Goal: Information Seeking & Learning: Learn about a topic

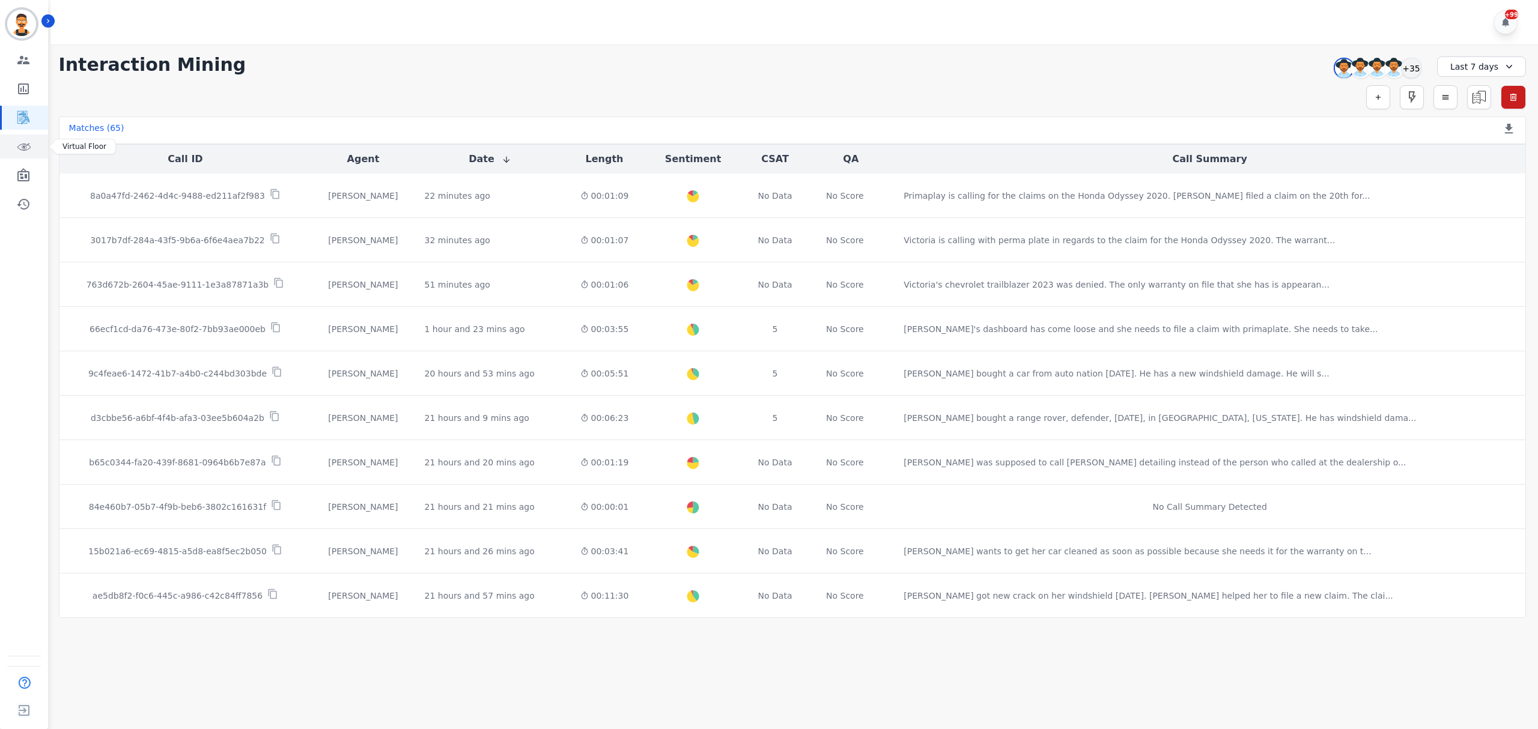
click at [24, 141] on icon "Sidebar" at bounding box center [23, 146] width 14 height 14
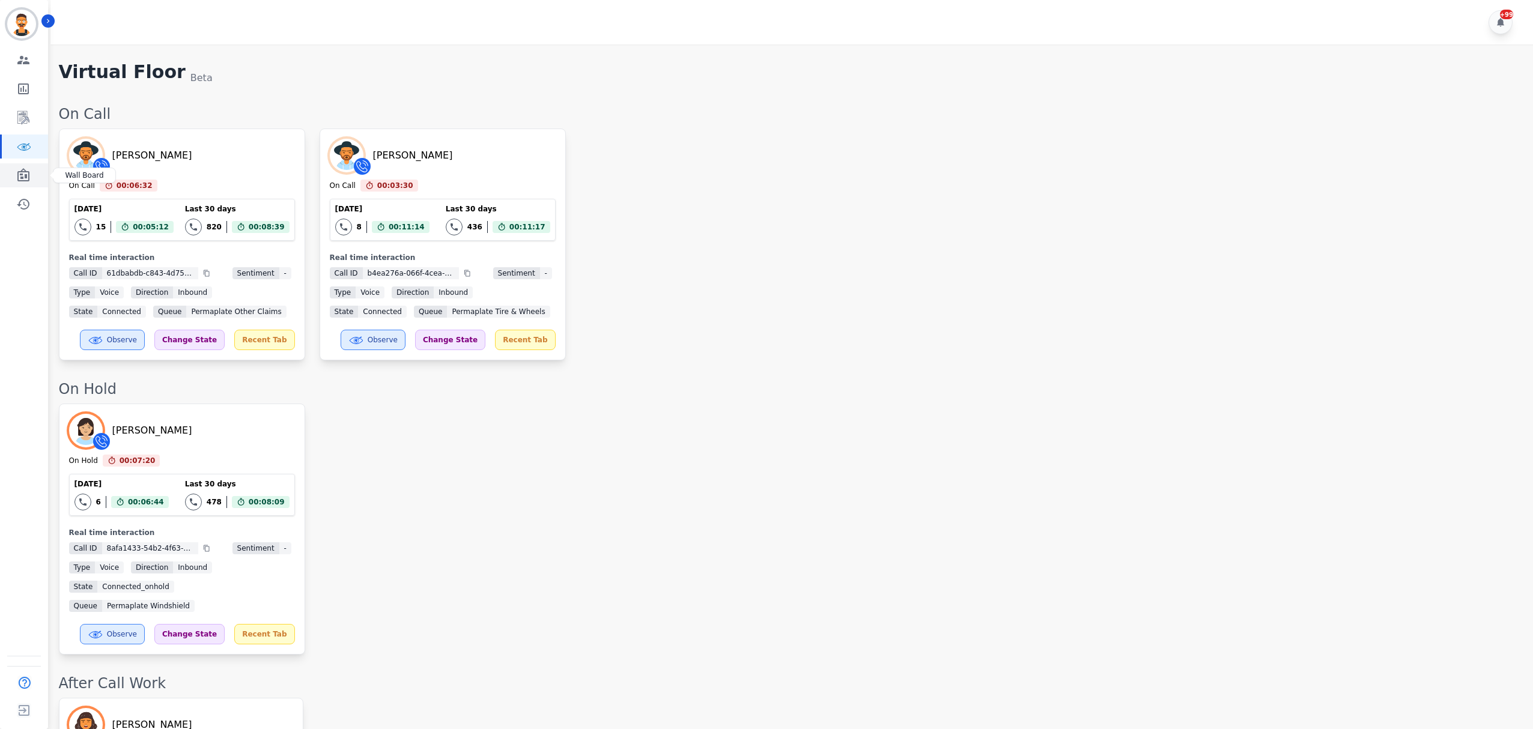
click at [25, 165] on link "Sidebar" at bounding box center [25, 175] width 46 height 24
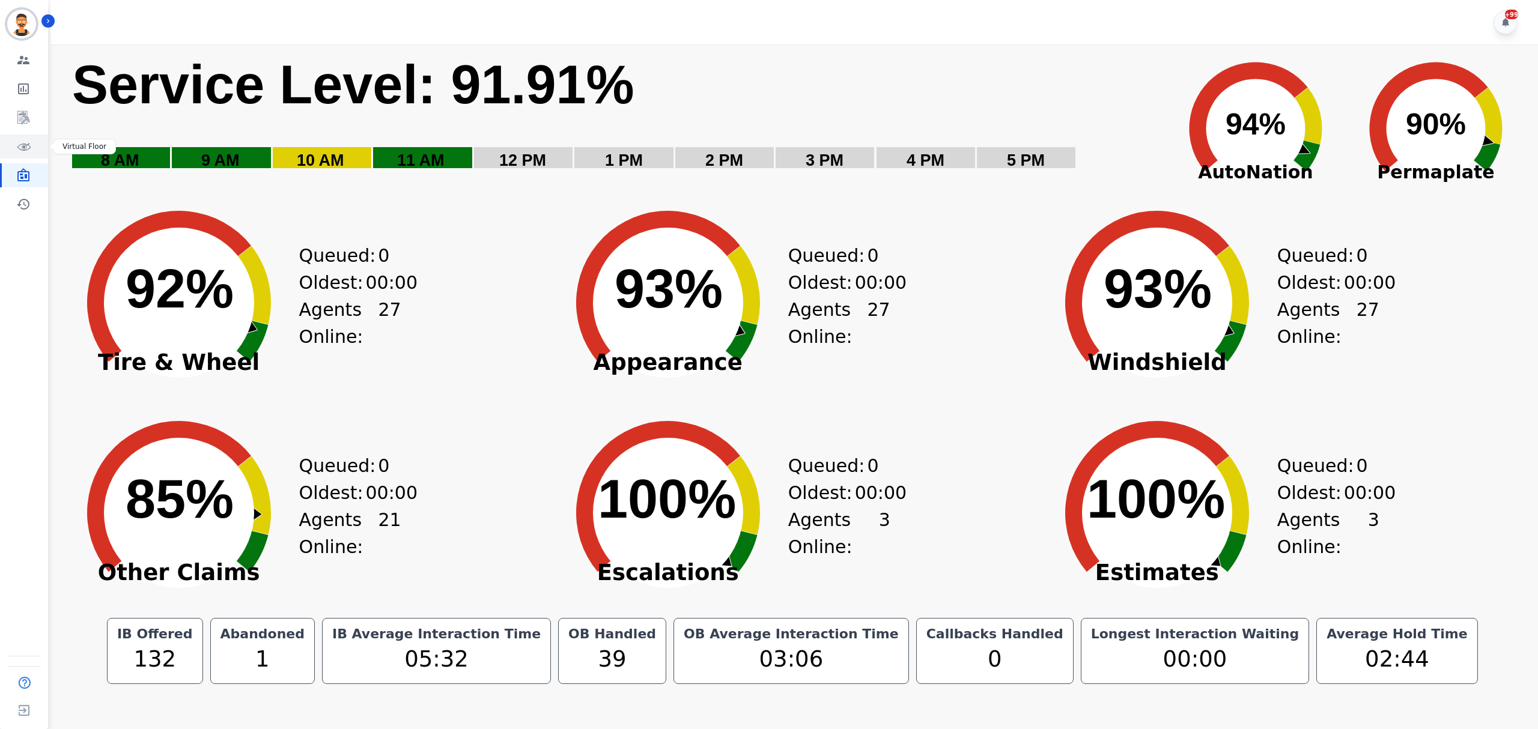
click at [25, 150] on icon "Sidebar" at bounding box center [23, 146] width 14 height 14
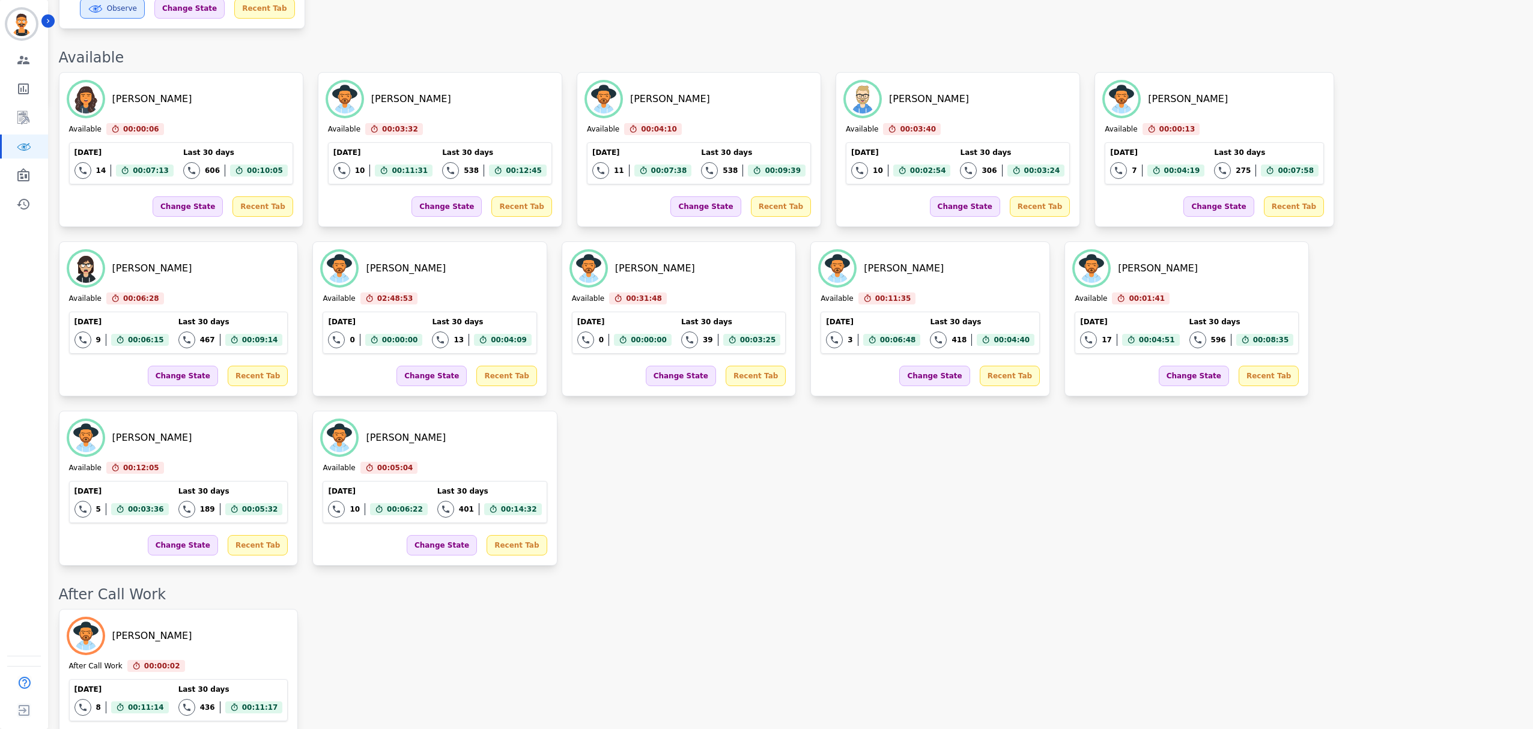
scroll to position [640, 0]
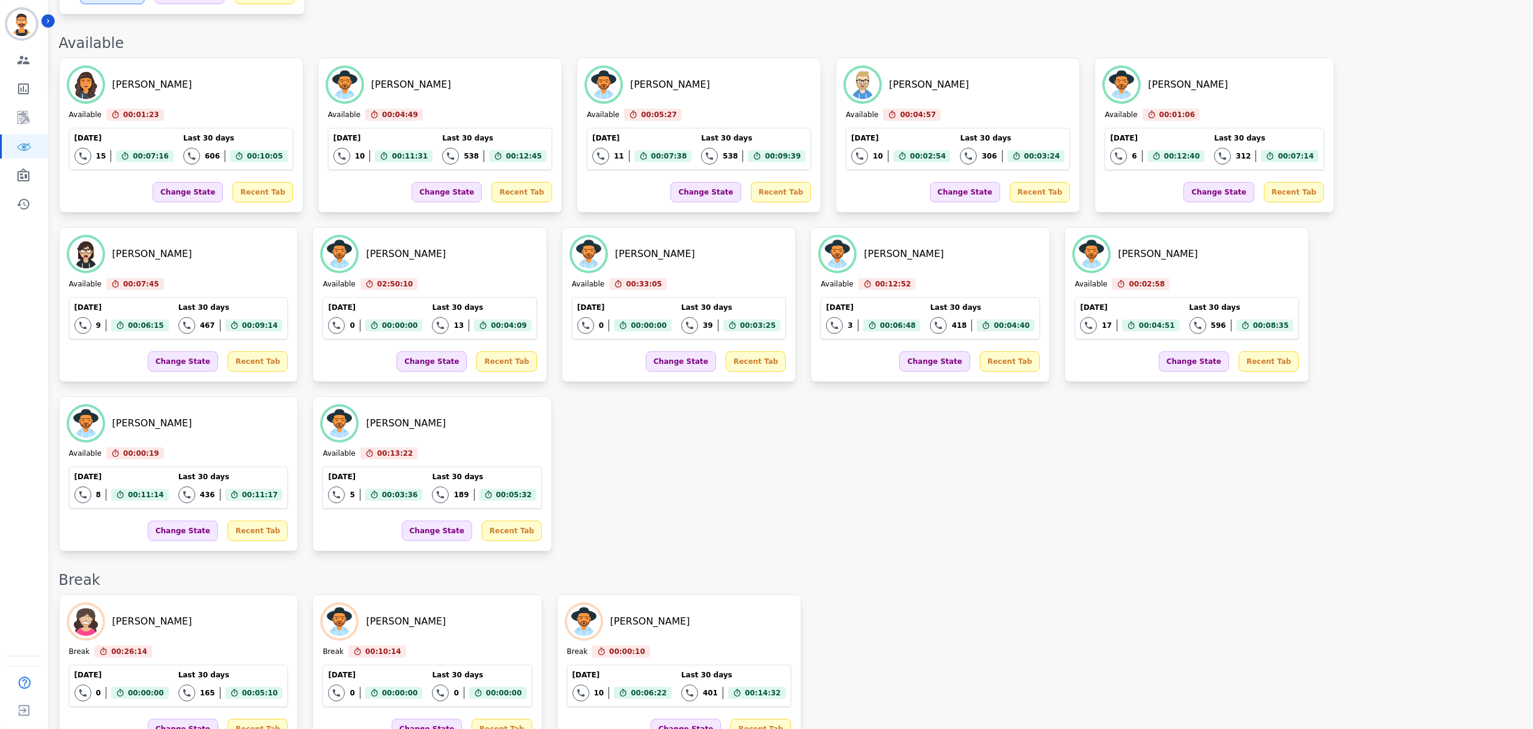
click at [1130, 595] on div "Starlene Spencer Break 00:26:14 Current State: Break Today 0 Total interactions…" at bounding box center [790, 672] width 1462 height 155
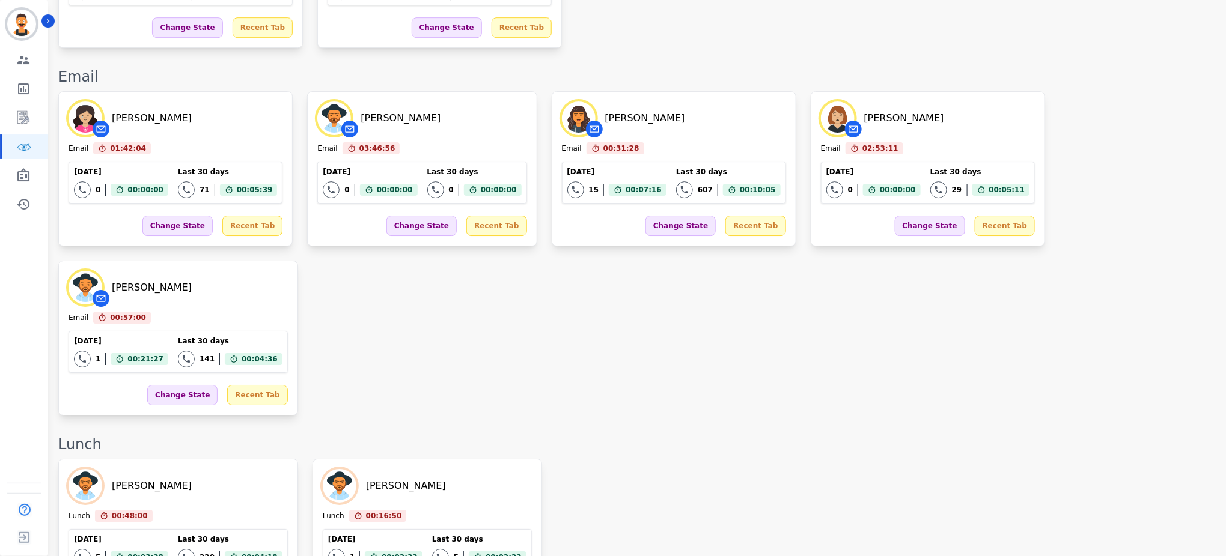
scroll to position [1748, 0]
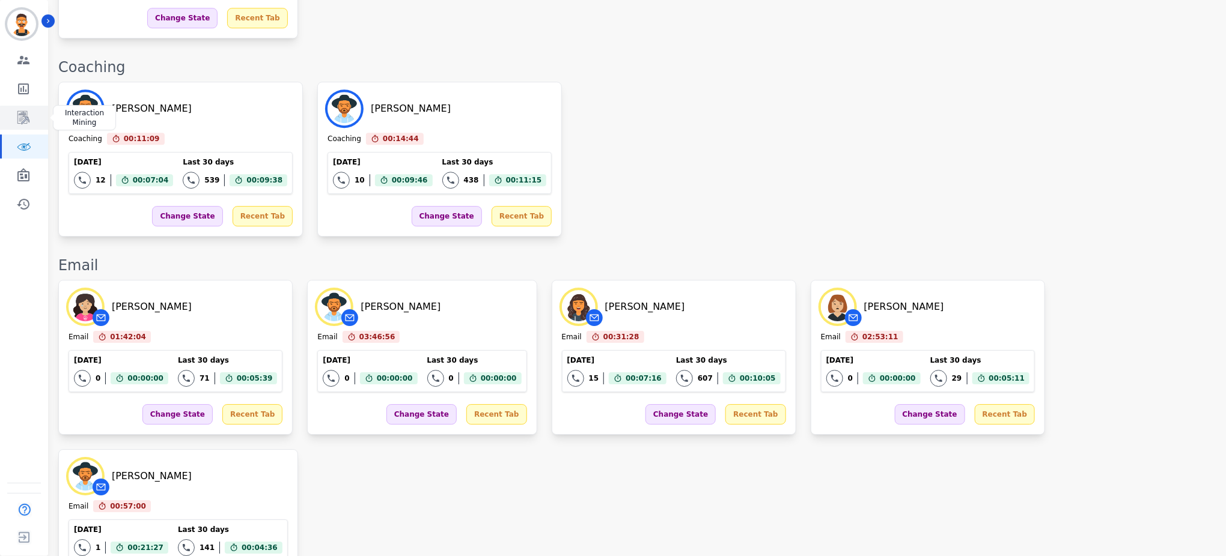
click at [18, 113] on icon "Sidebar" at bounding box center [23, 118] width 14 height 14
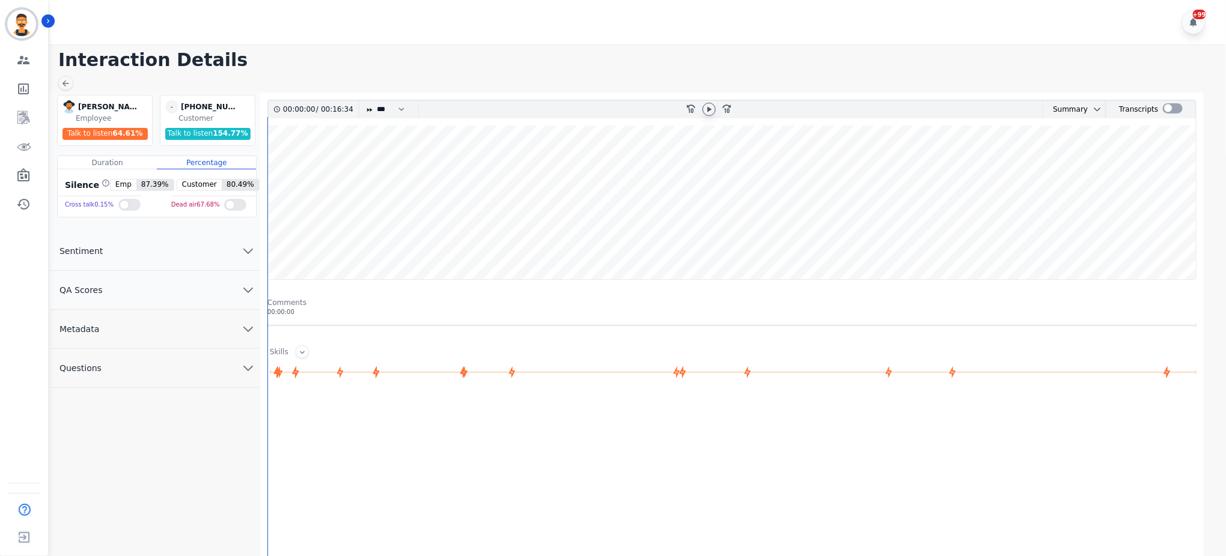
click at [708, 107] on icon at bounding box center [709, 108] width 4 height 5
click at [1176, 109] on div at bounding box center [1173, 108] width 20 height 10
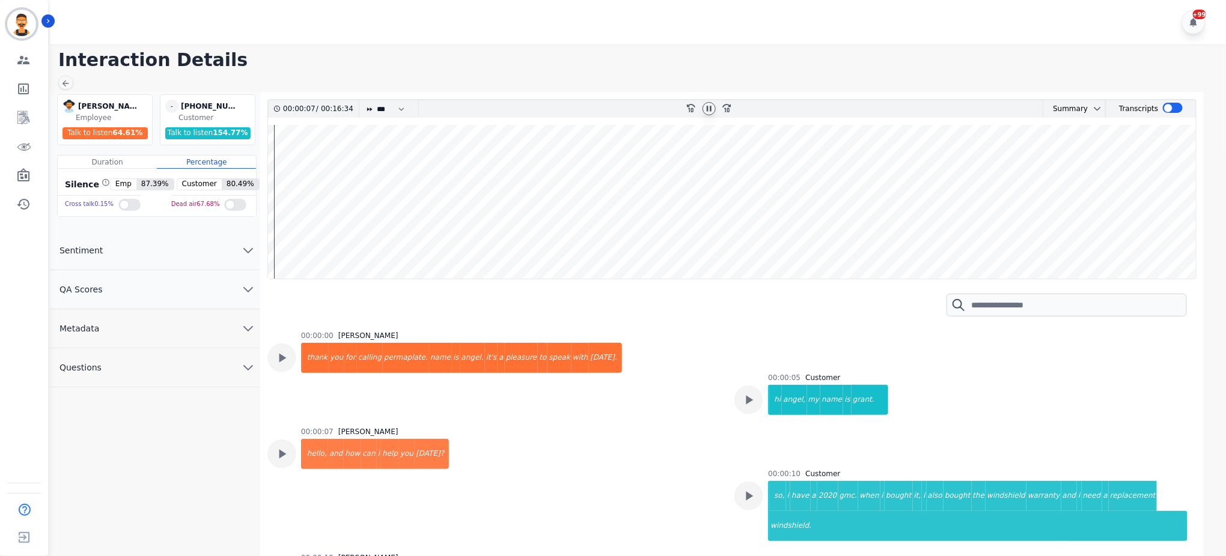
click at [611, 454] on div "00:00:07 [PERSON_NAME] hello, and how can i help you [DATE]?" at bounding box center [493, 483] width 452 height 112
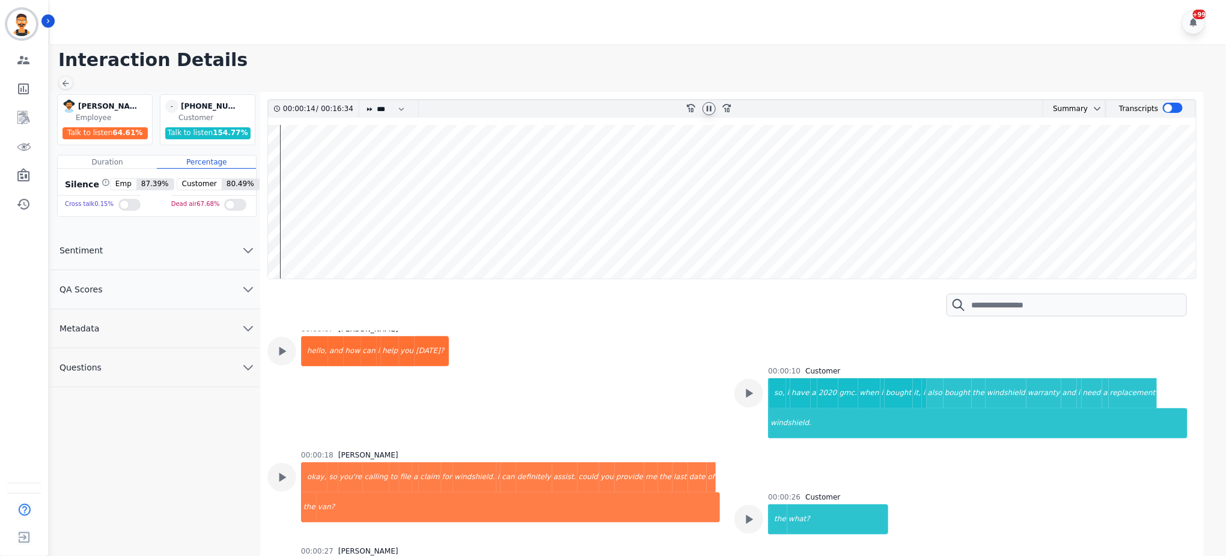
scroll to position [263, 0]
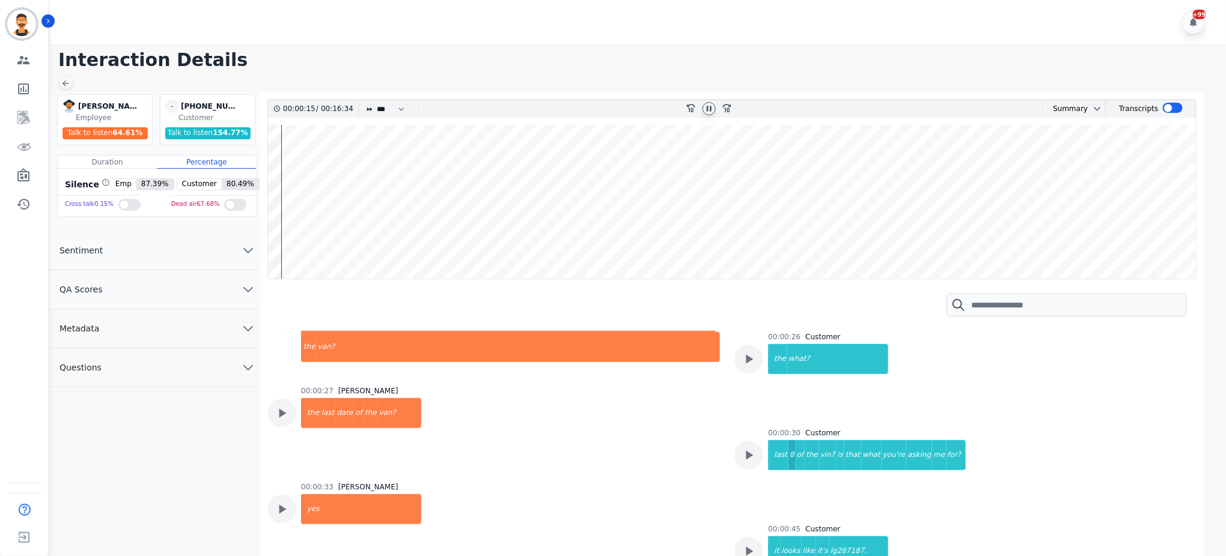
click at [788, 440] on div "8" at bounding box center [791, 455] width 7 height 30
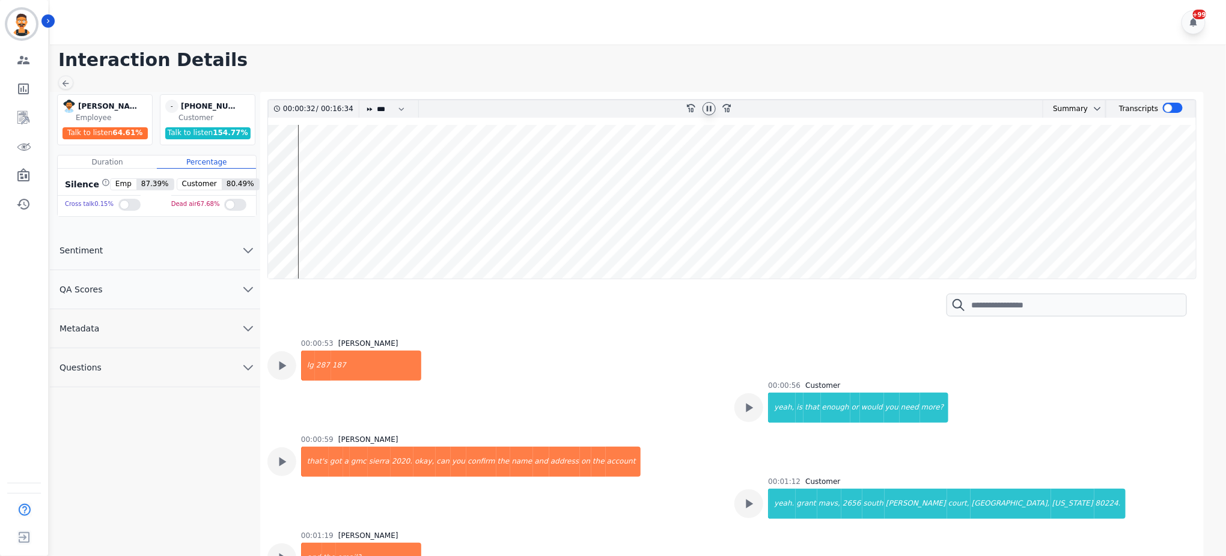
scroll to position [503, 0]
click at [780, 392] on div "yeah," at bounding box center [782, 407] width 26 height 30
click at [800, 488] on div "grant" at bounding box center [806, 503] width 22 height 30
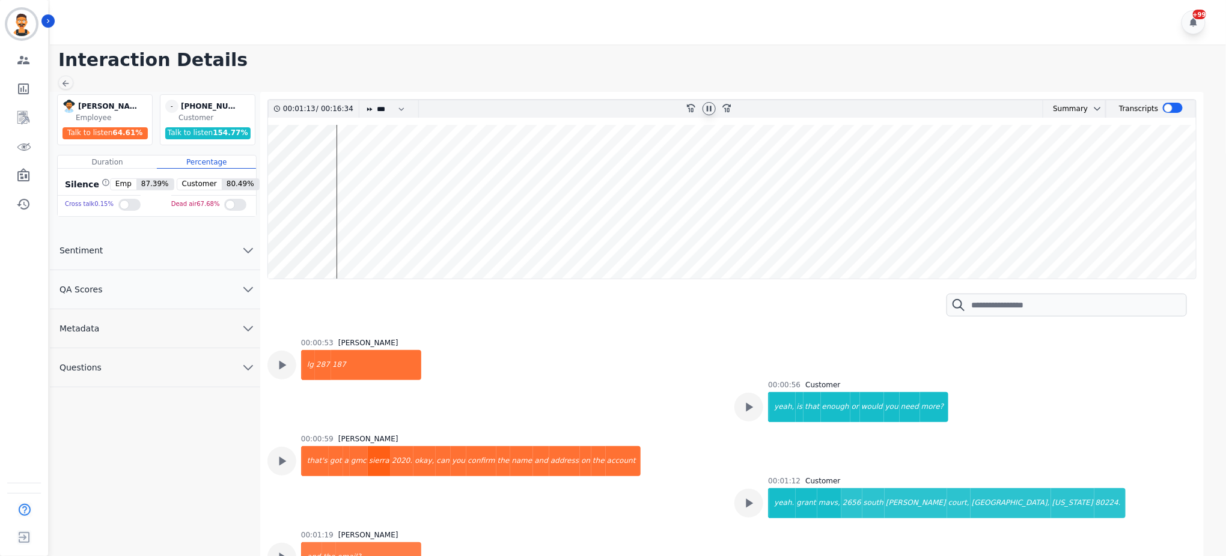
click at [368, 446] on div "sierra" at bounding box center [379, 461] width 23 height 30
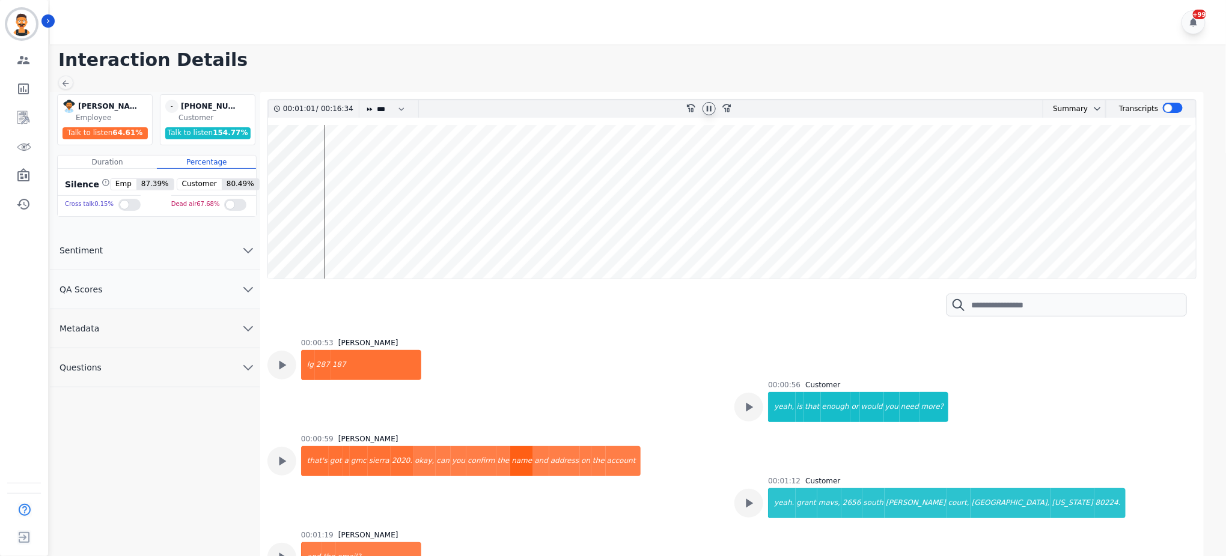
click at [510, 446] on div "name" at bounding box center [521, 461] width 23 height 30
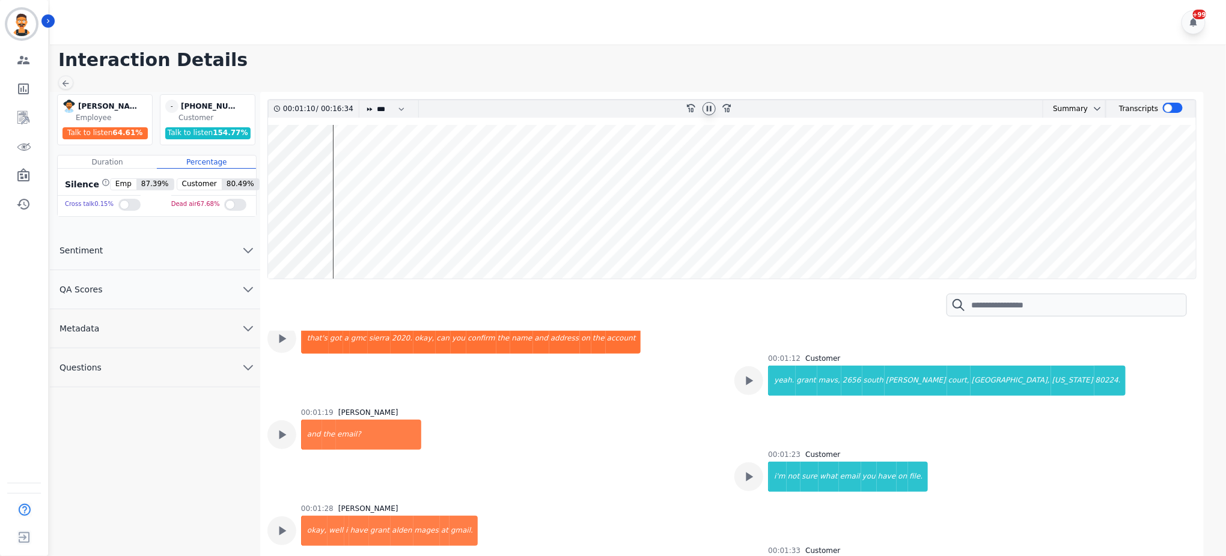
scroll to position [664, 0]
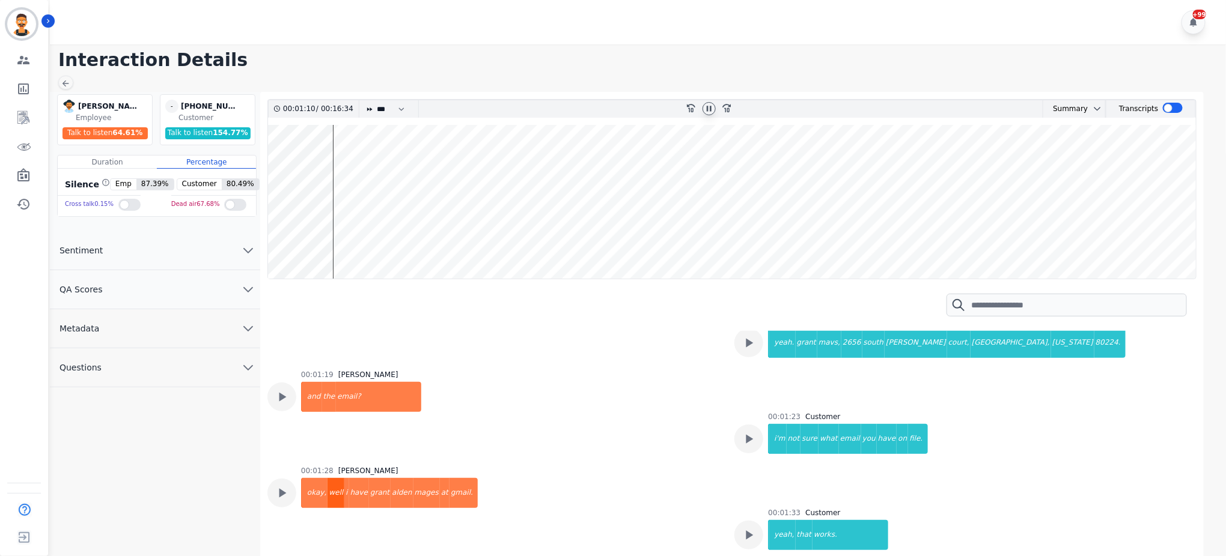
click at [327, 478] on div "well" at bounding box center [335, 493] width 17 height 30
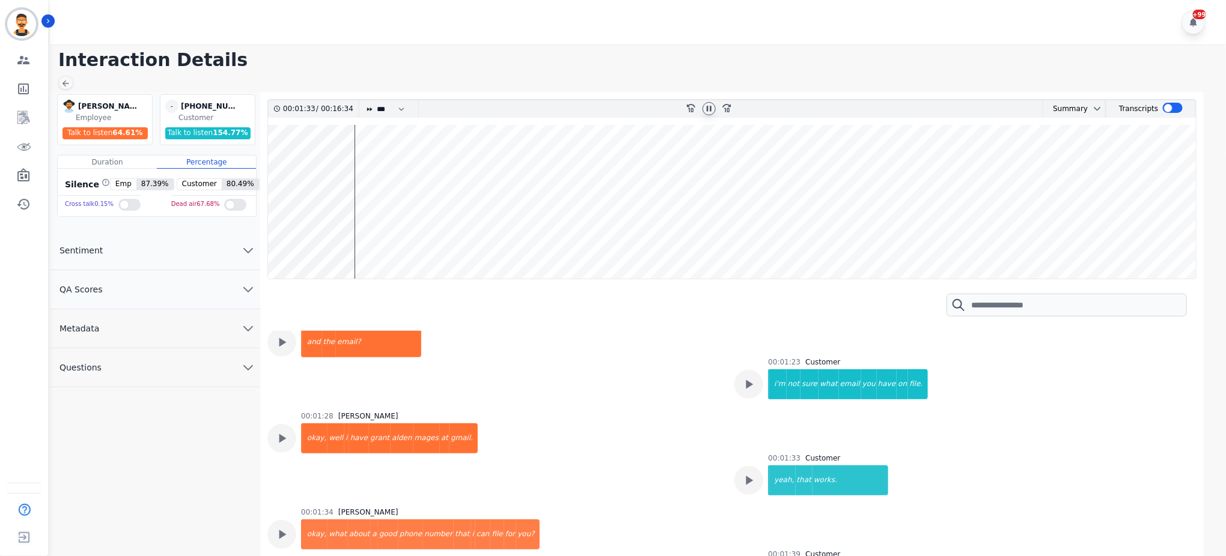
scroll to position [744, 0]
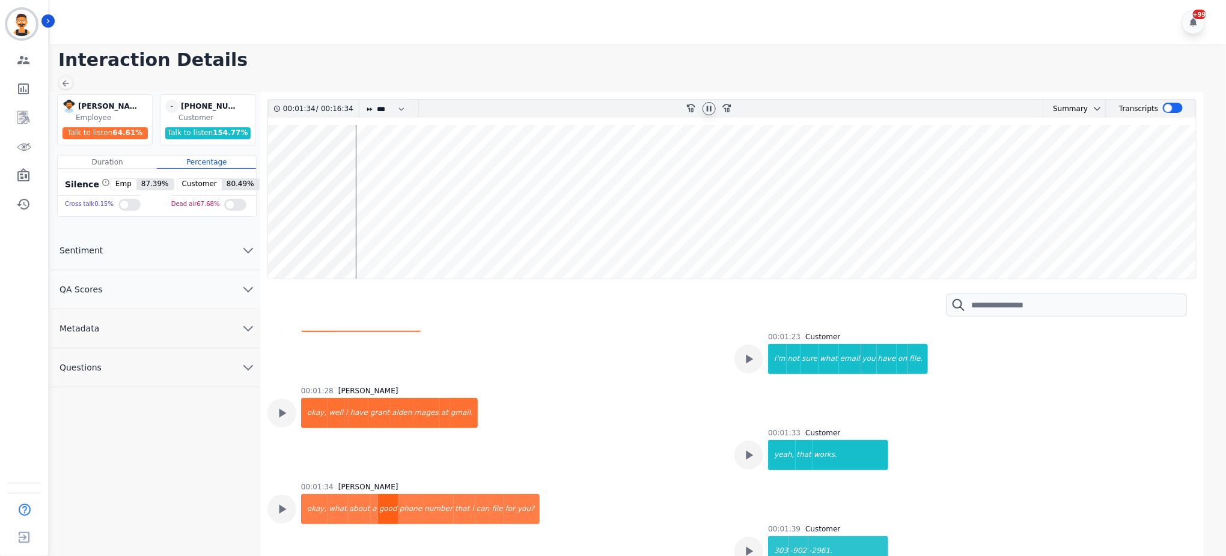
click at [382, 494] on div "good" at bounding box center [388, 509] width 20 height 30
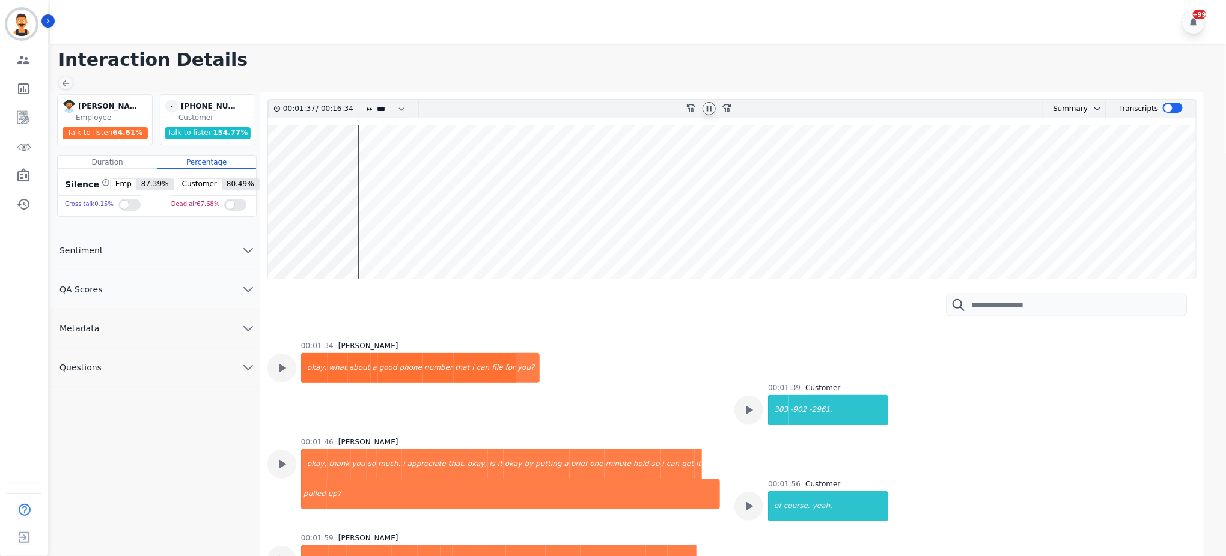
scroll to position [904, 0]
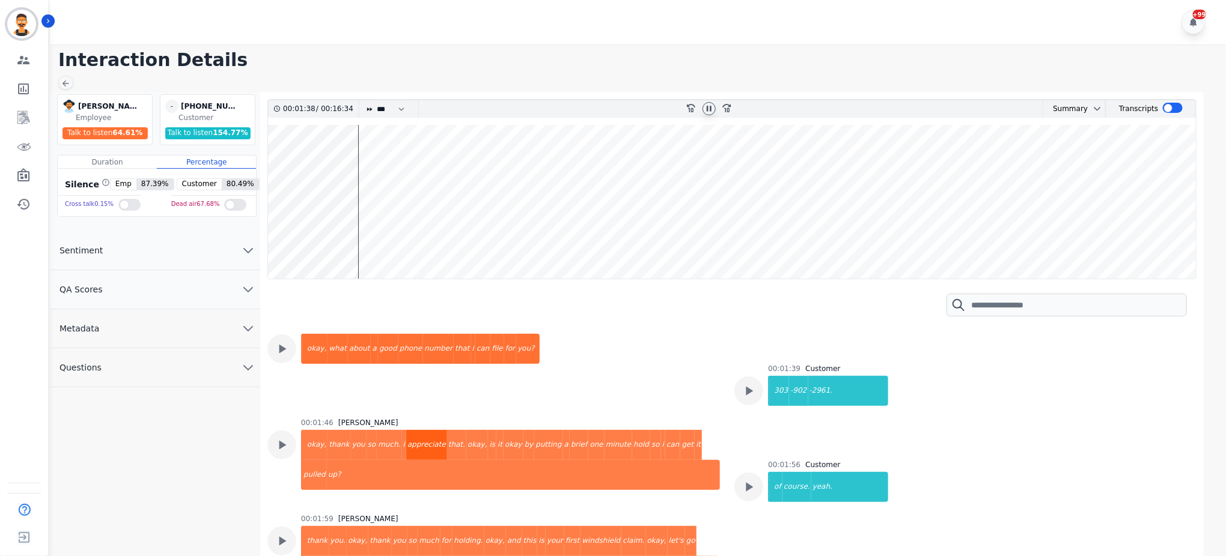
click at [406, 430] on div "appreciate" at bounding box center [426, 445] width 41 height 30
click at [604, 430] on div "minute" at bounding box center [618, 445] width 28 height 30
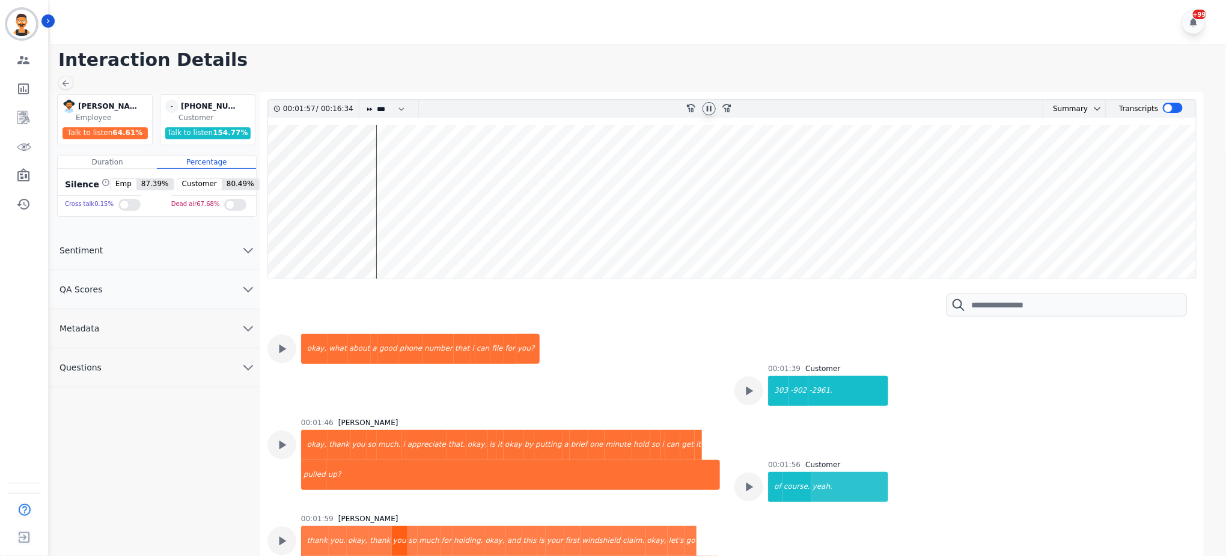
click at [392, 526] on div "you" at bounding box center [400, 541] width 16 height 30
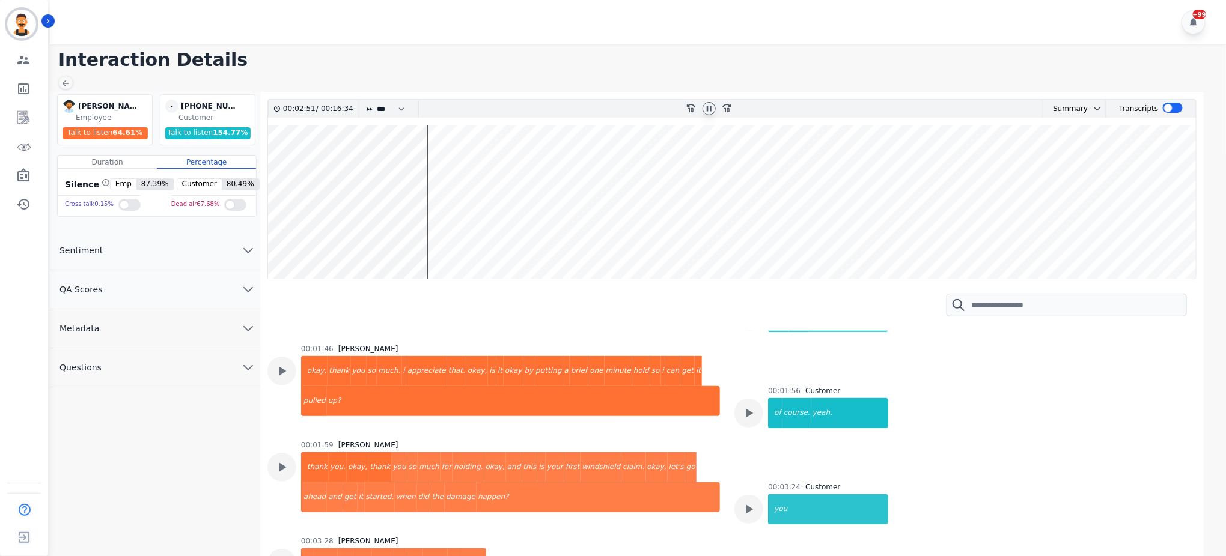
scroll to position [1064, 0]
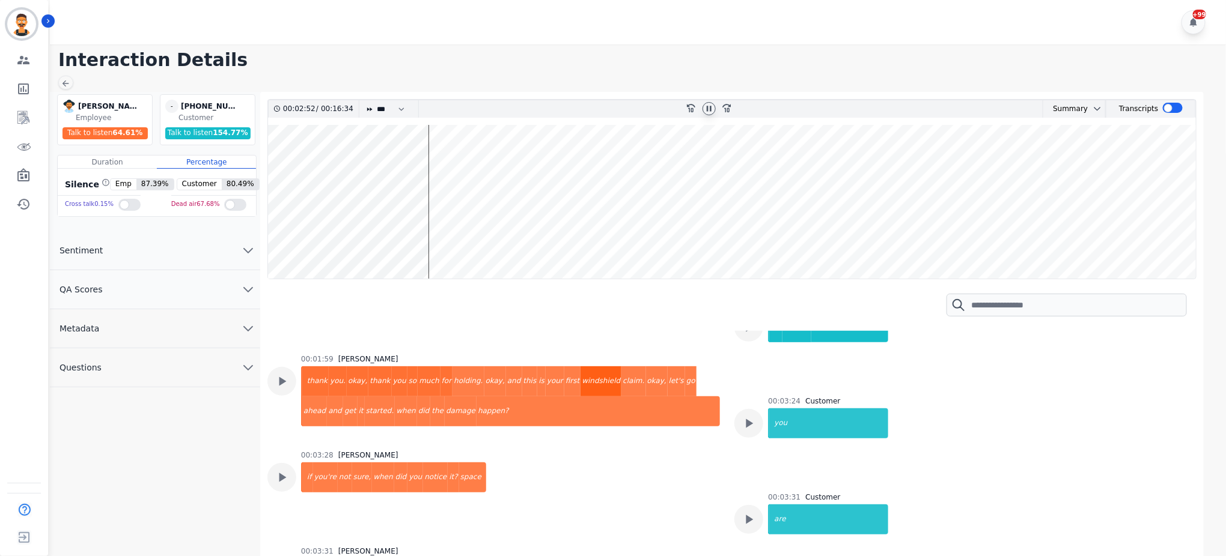
click at [580, 366] on div "windshield" at bounding box center [600, 381] width 41 height 30
click at [343, 397] on div "and" at bounding box center [335, 412] width 16 height 30
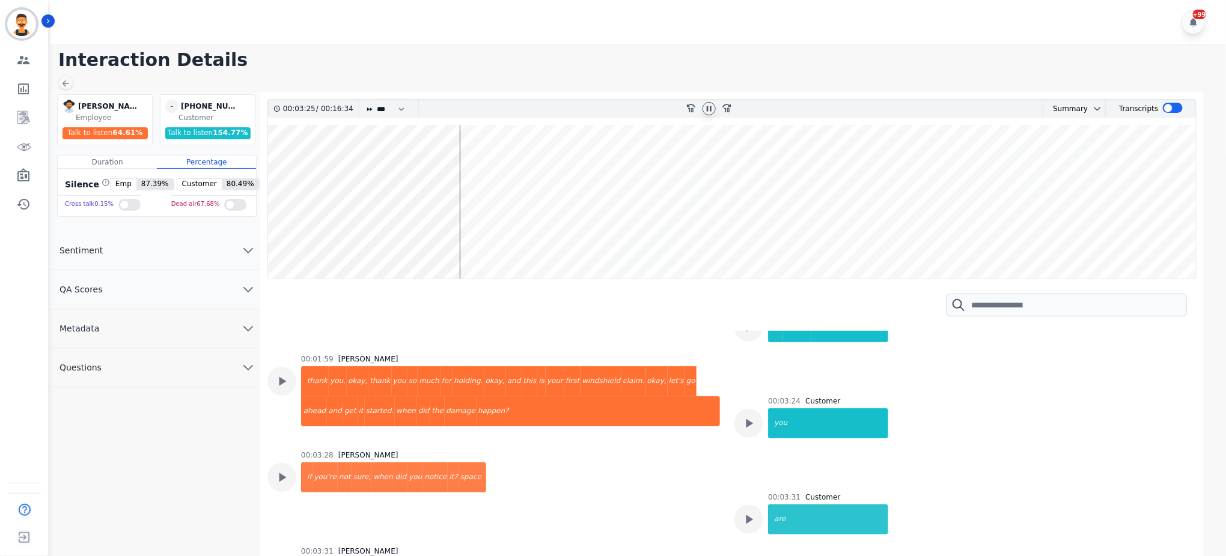
click at [713, 104] on icon at bounding box center [709, 109] width 10 height 10
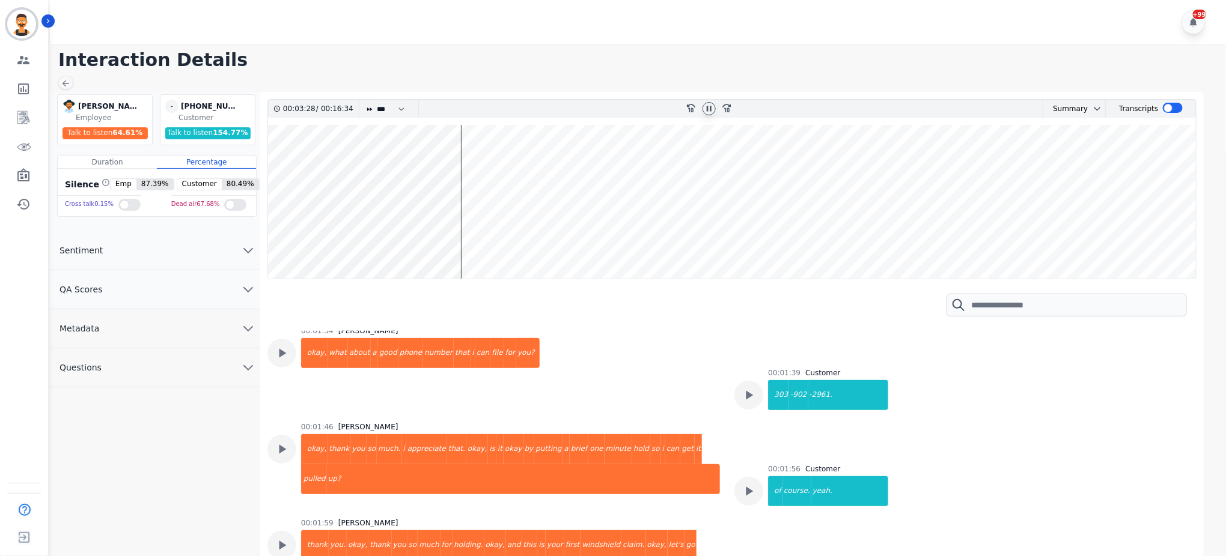
scroll to position [824, 0]
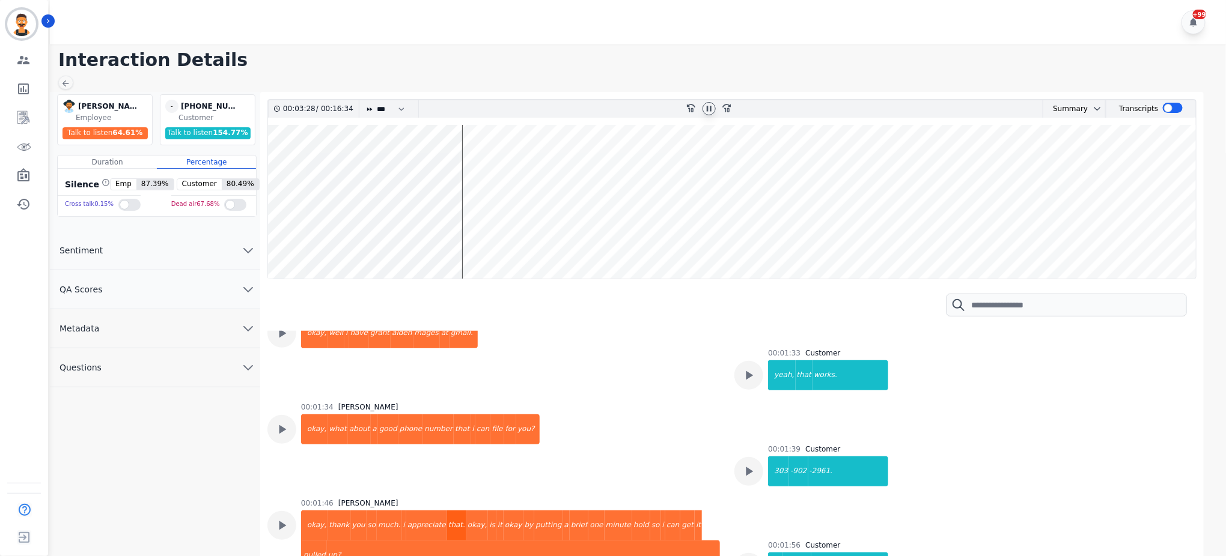
click at [447, 511] on div "that." at bounding box center [456, 526] width 19 height 30
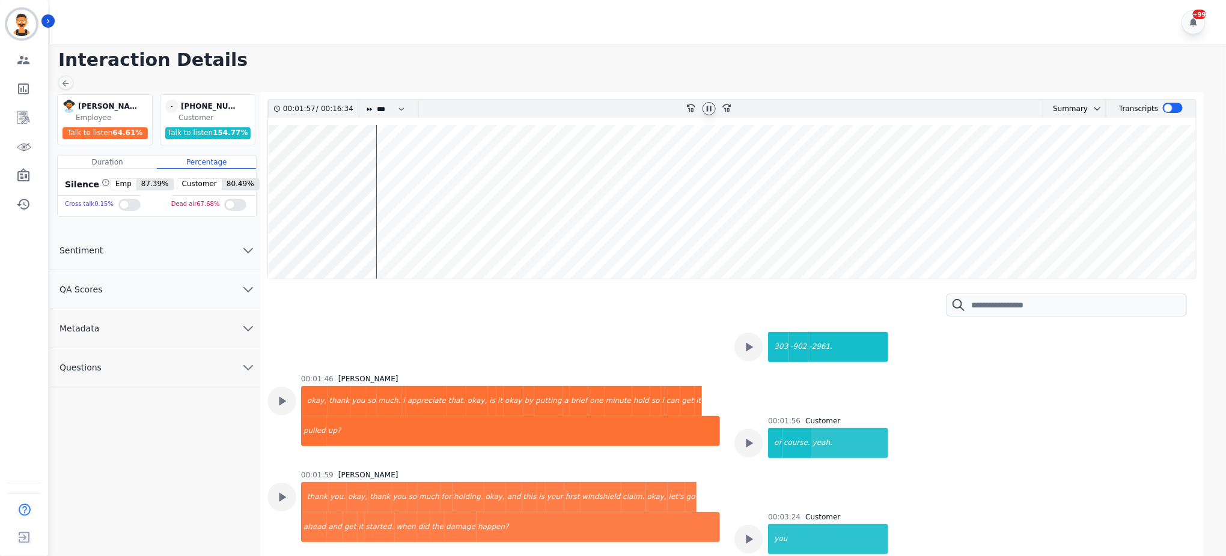
scroll to position [984, 0]
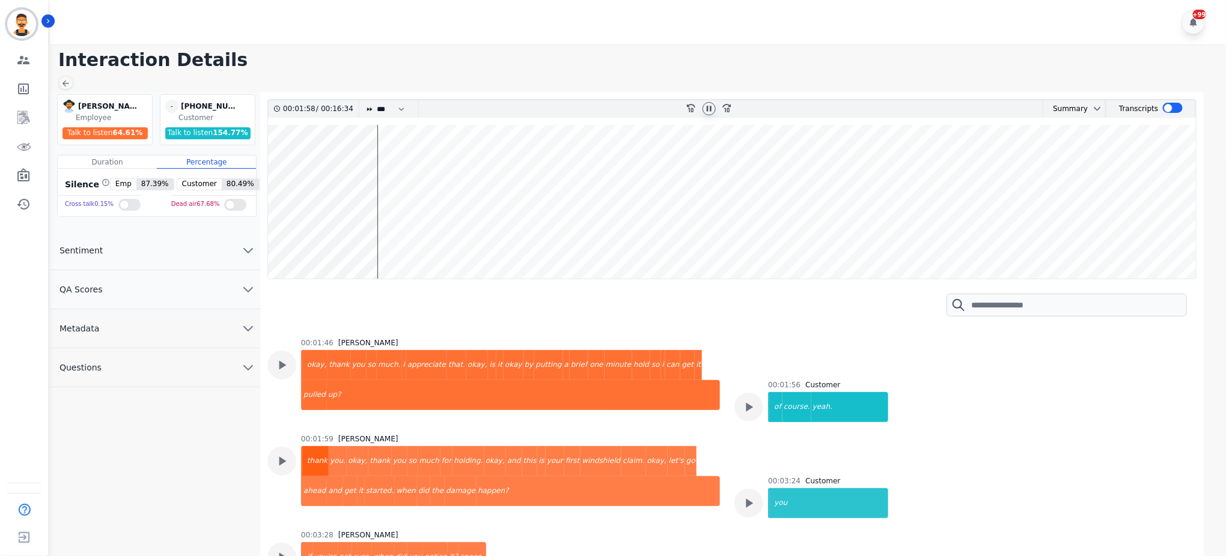
click at [315, 446] on div "thank" at bounding box center [315, 461] width 26 height 30
click at [392, 446] on div "you" at bounding box center [400, 461] width 16 height 30
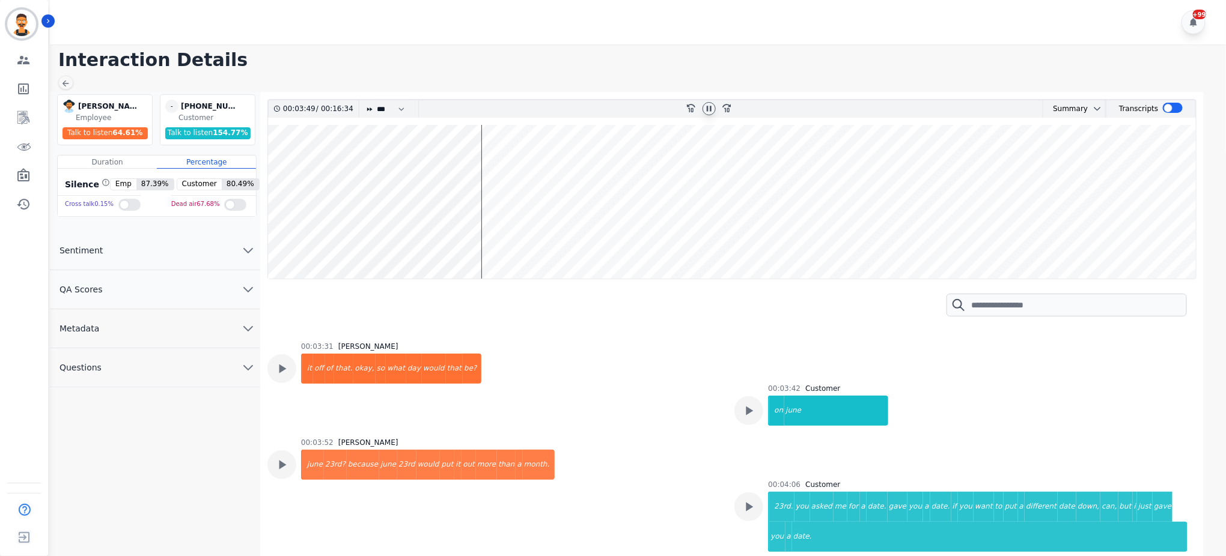
scroll to position [1304, 0]
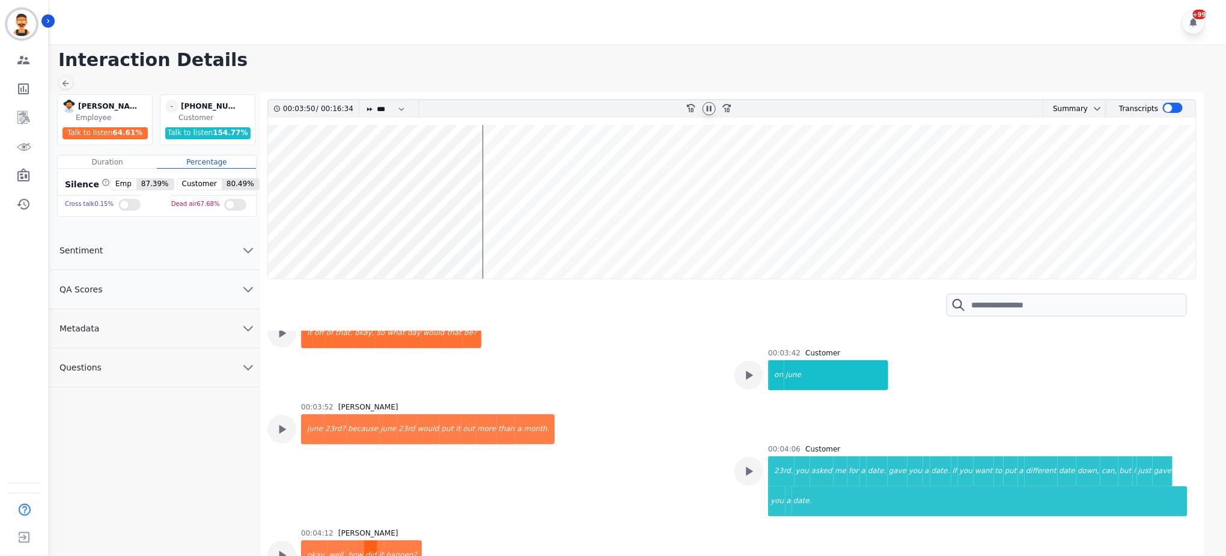
click at [364, 541] on div "did" at bounding box center [371, 556] width 14 height 30
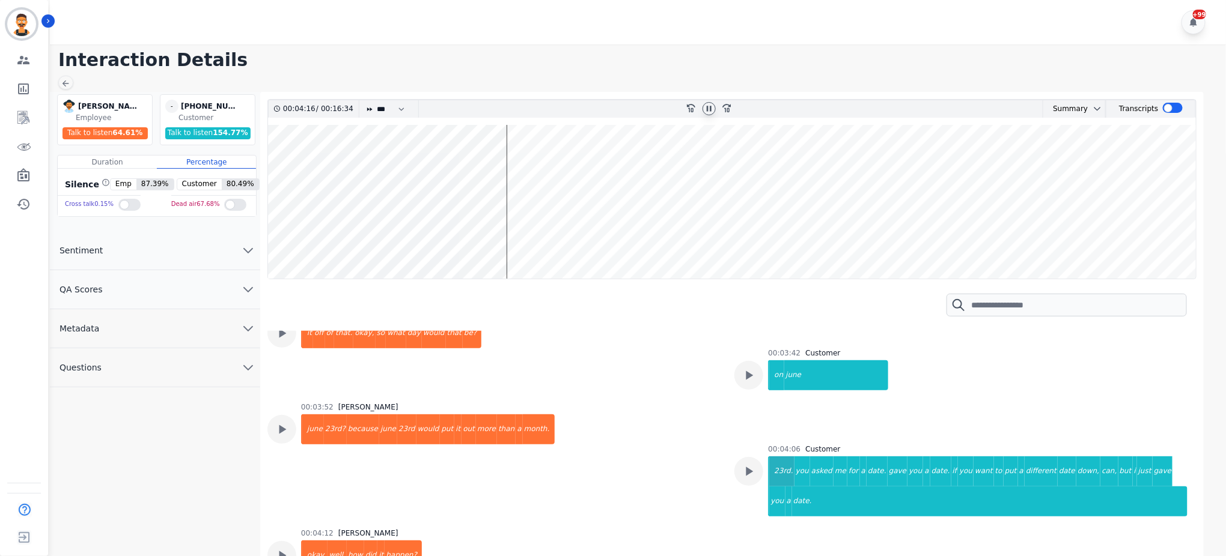
click at [785, 457] on div "23rd." at bounding box center [781, 472] width 25 height 30
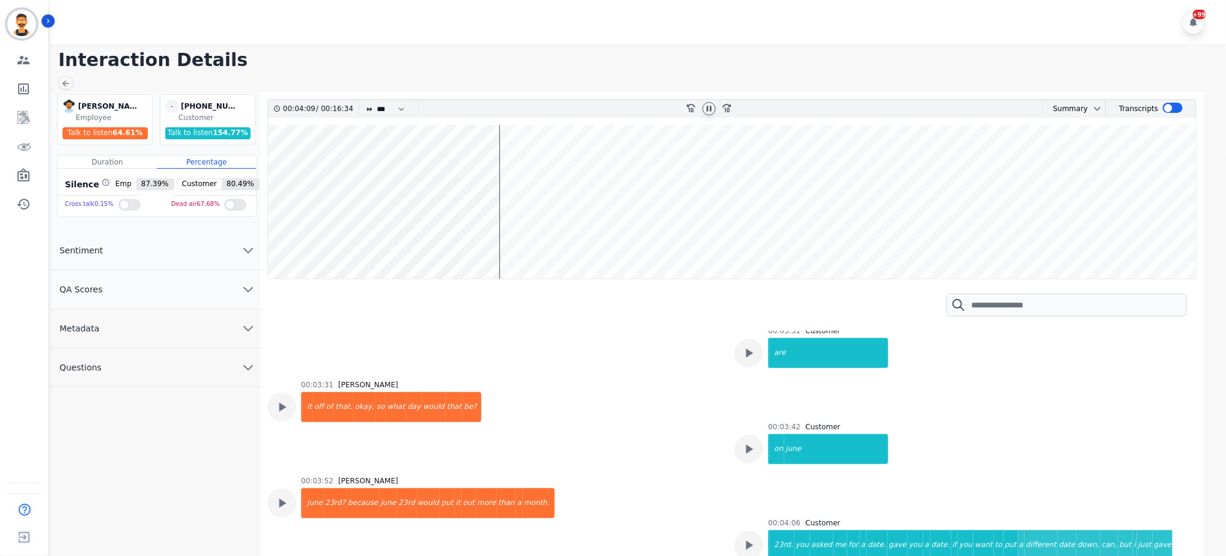
scroll to position [1145, 0]
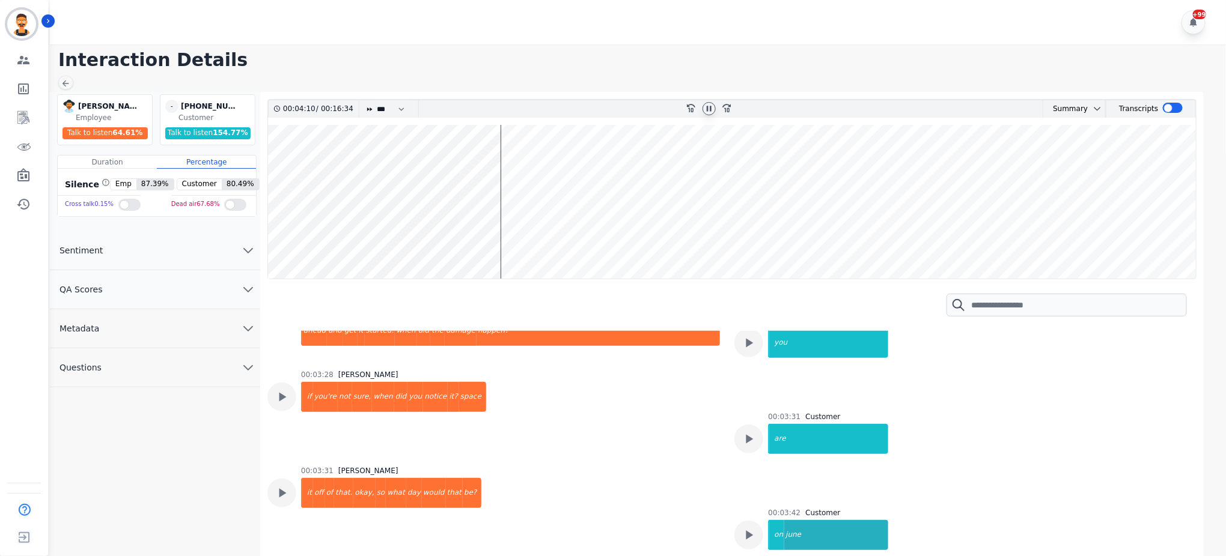
click at [786, 520] on div "june" at bounding box center [836, 535] width 104 height 30
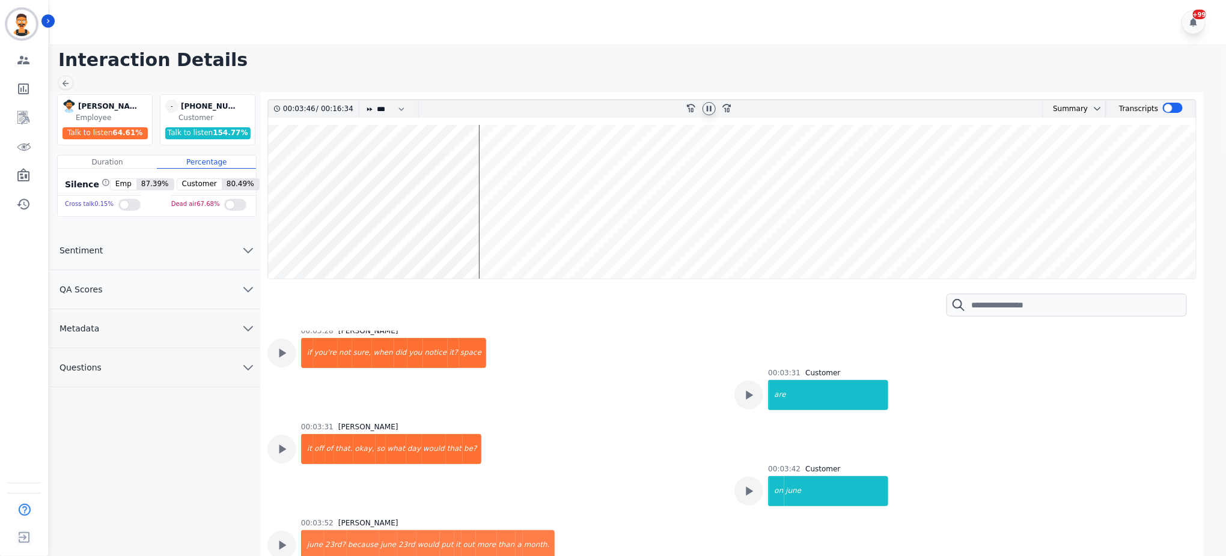
scroll to position [1224, 0]
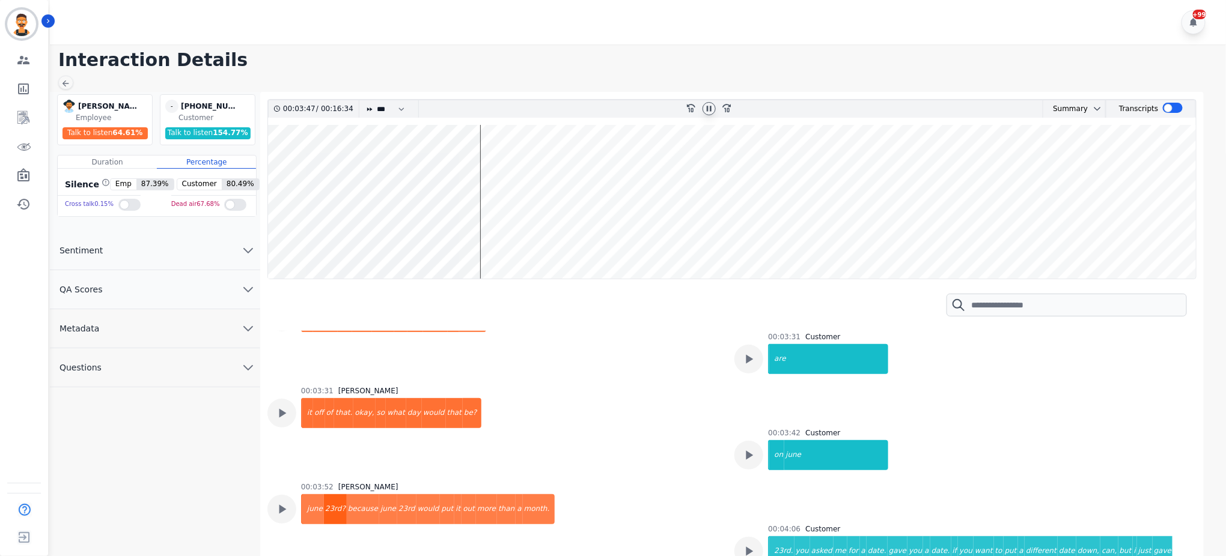
click at [335, 494] on div "23rd?" at bounding box center [335, 509] width 23 height 30
click at [794, 537] on div "you" at bounding box center [802, 552] width 16 height 30
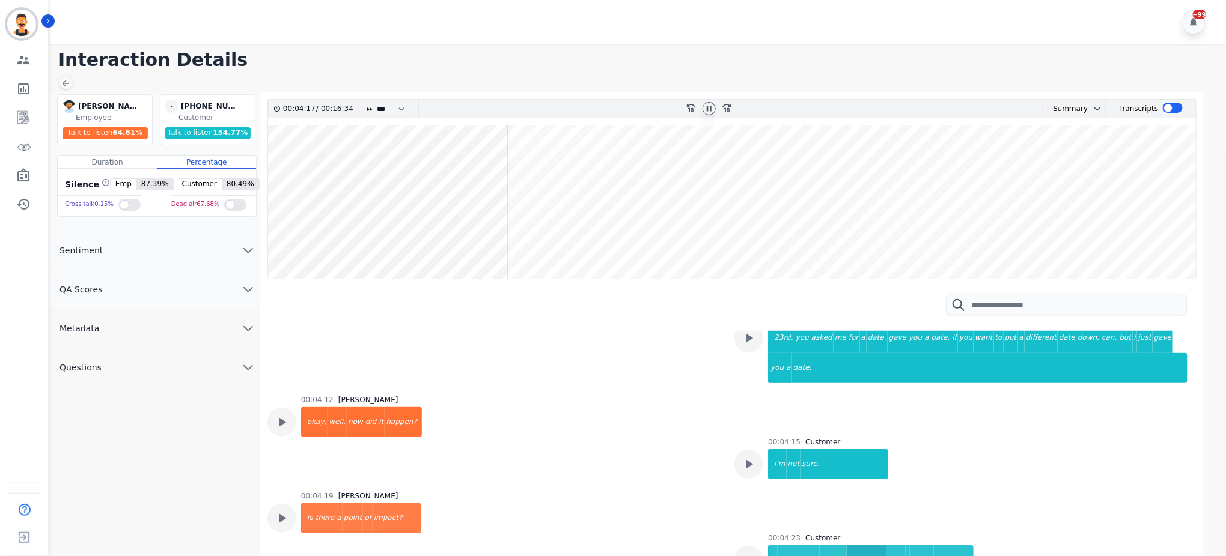
scroll to position [1465, 0]
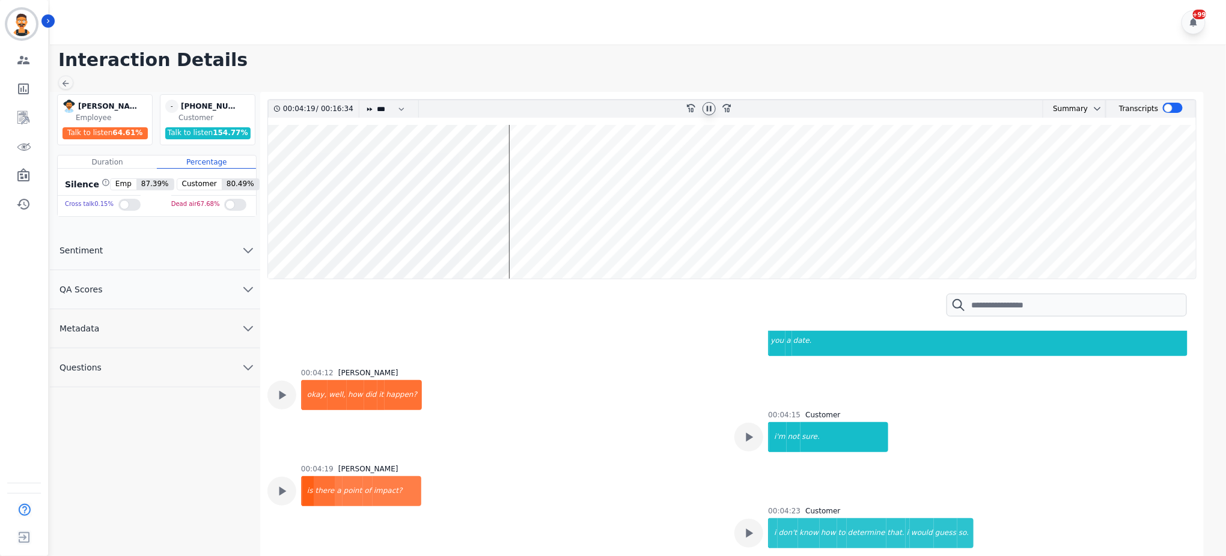
click at [306, 476] on div "is" at bounding box center [308, 491] width 12 height 30
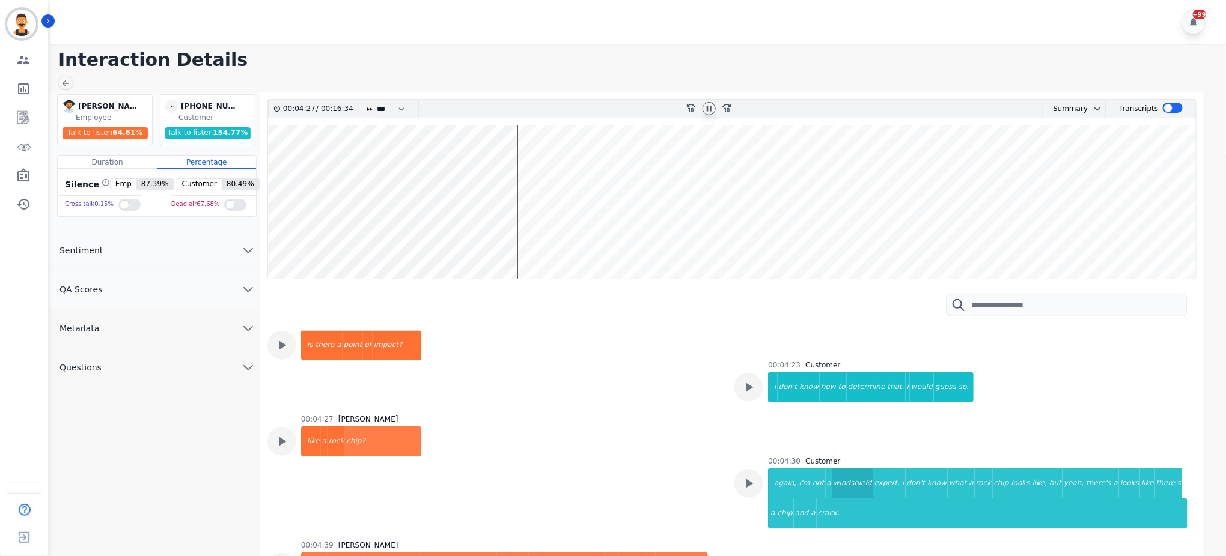
scroll to position [1625, 0]
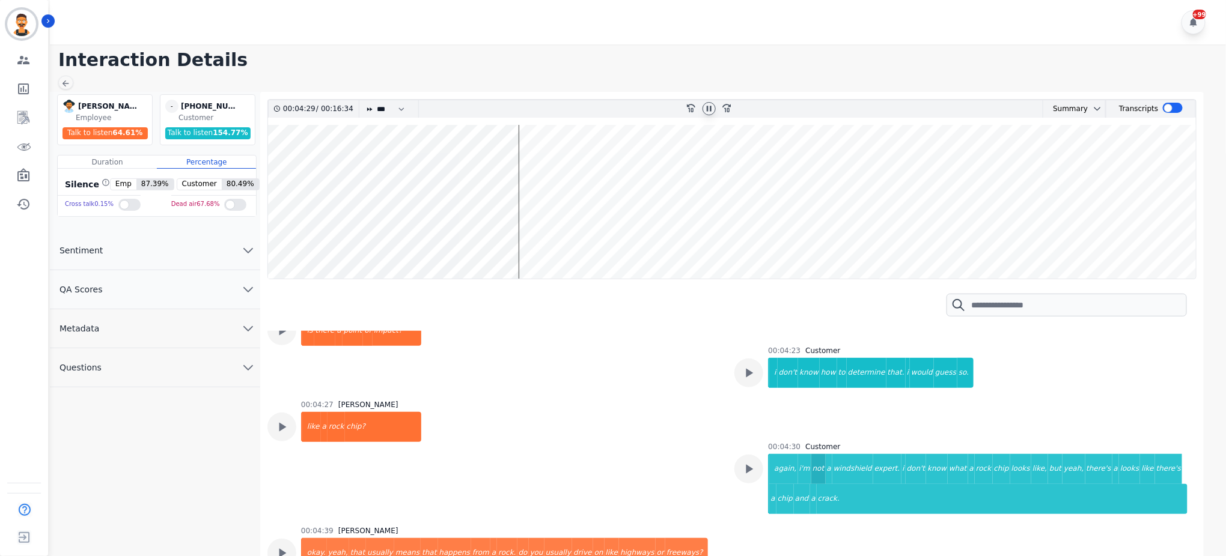
click at [811, 454] on div "not" at bounding box center [818, 469] width 14 height 30
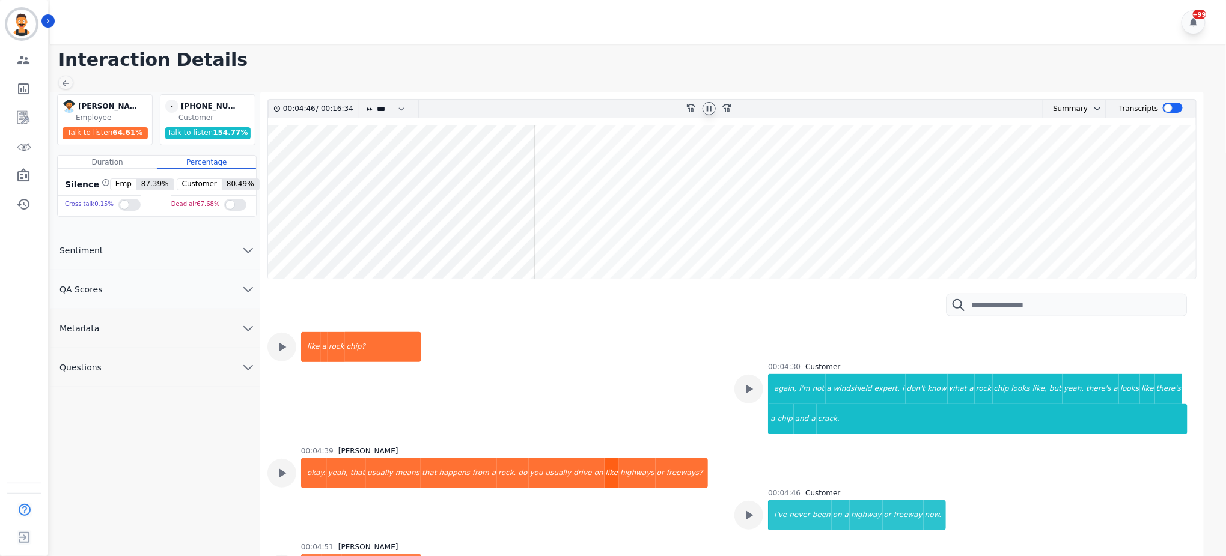
scroll to position [1785, 0]
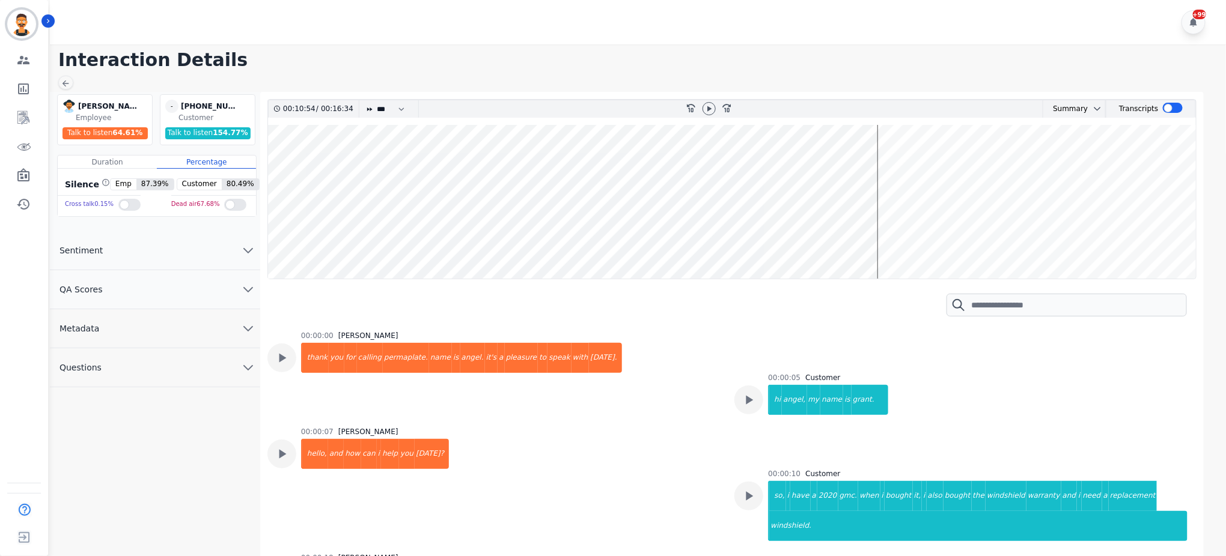
scroll to position [4678, 0]
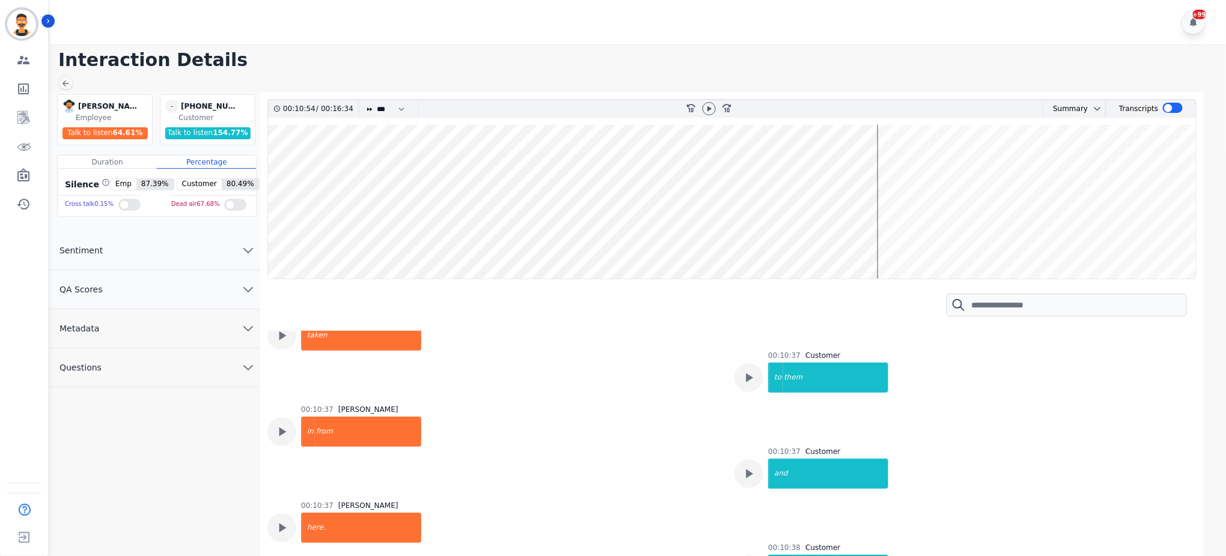
click at [832, 236] on wave at bounding box center [732, 202] width 928 height 154
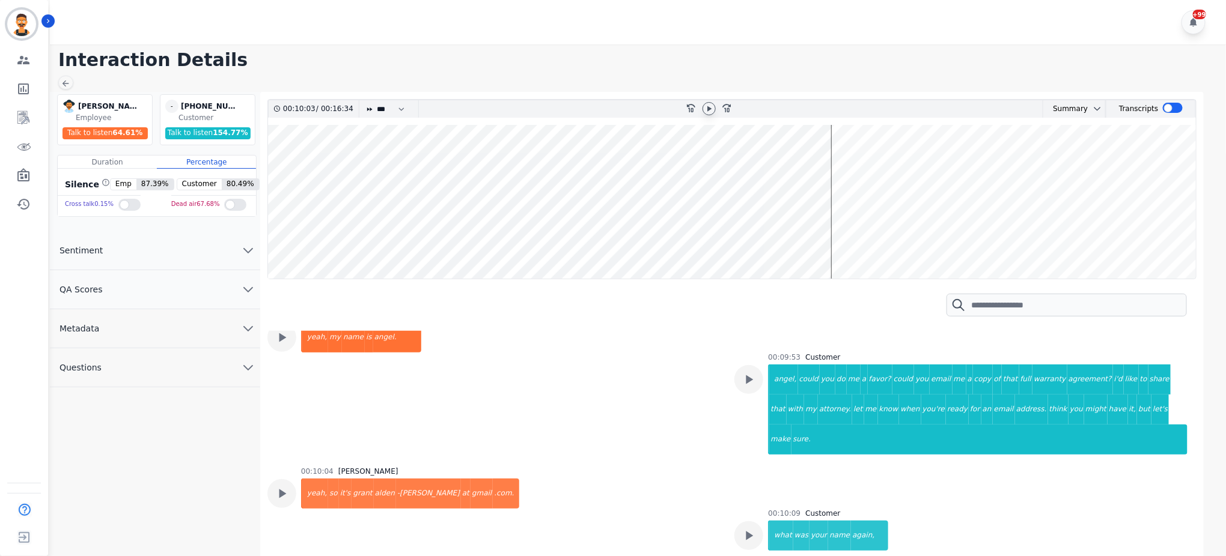
scroll to position [3410, 0]
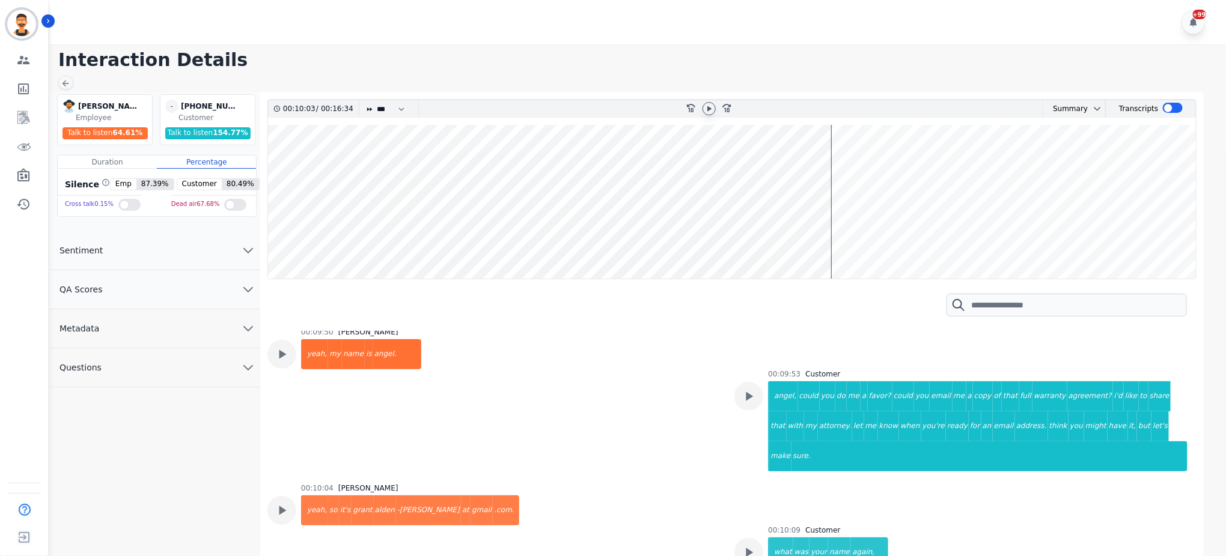
drag, startPoint x: 708, startPoint y: 106, endPoint x: 705, endPoint y: 114, distance: 8.7
click at [708, 106] on icon at bounding box center [709, 109] width 10 height 10
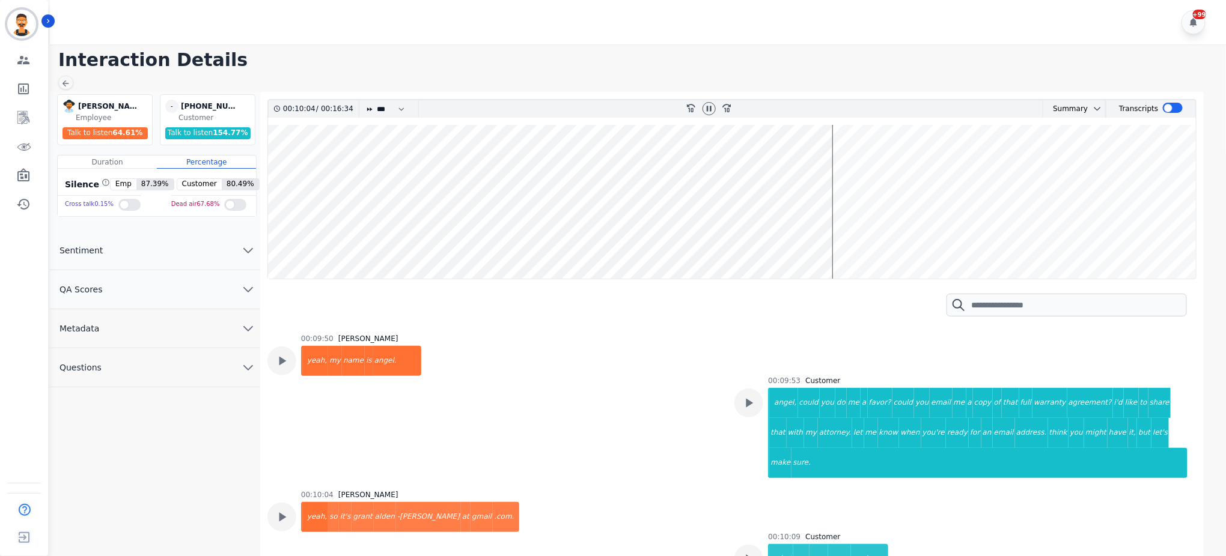
click at [858, 236] on wave at bounding box center [732, 202] width 928 height 154
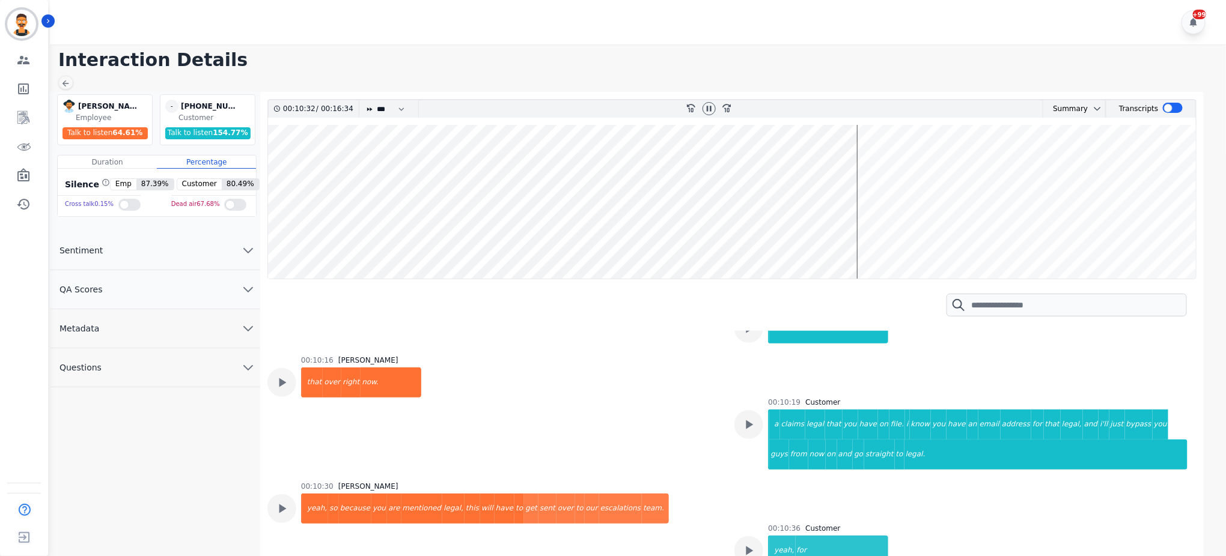
scroll to position [4081, 0]
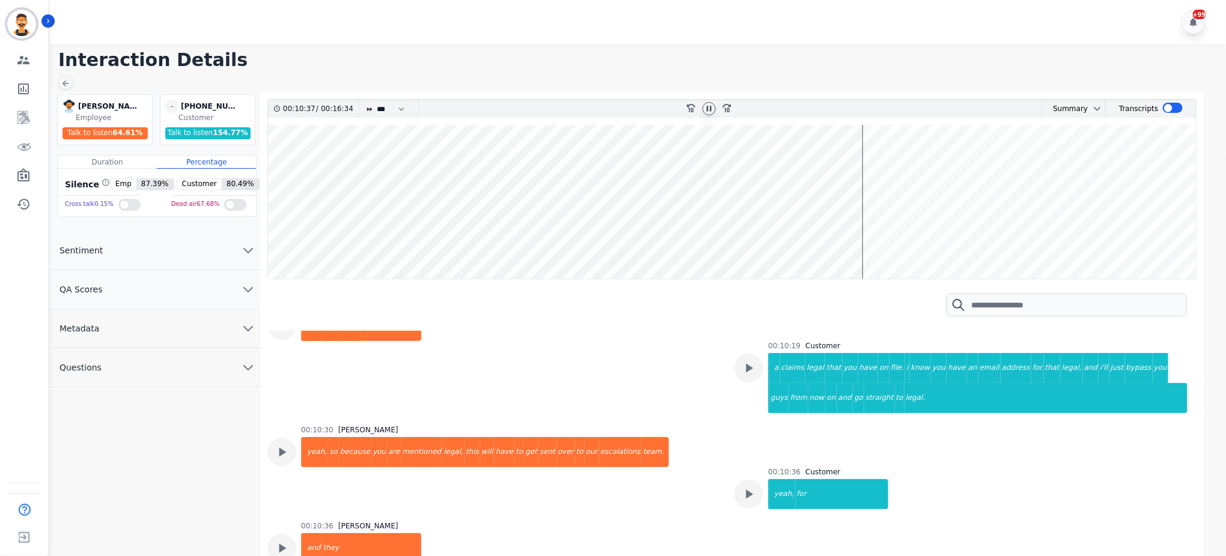
click at [706, 111] on icon at bounding box center [709, 109] width 10 height 10
click at [868, 237] on wave at bounding box center [732, 202] width 928 height 154
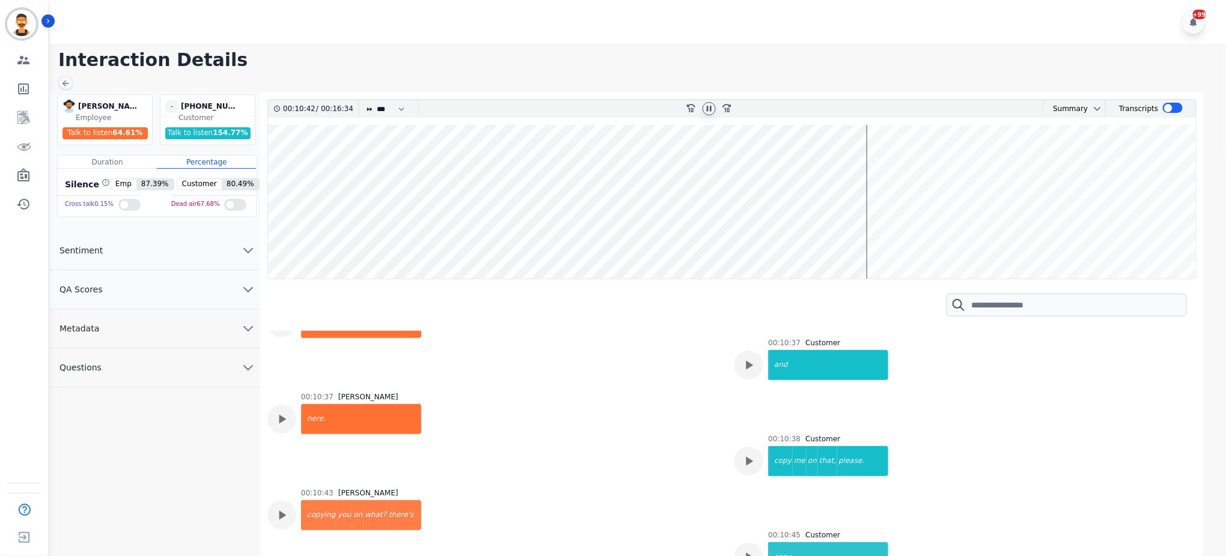
scroll to position [4857, 0]
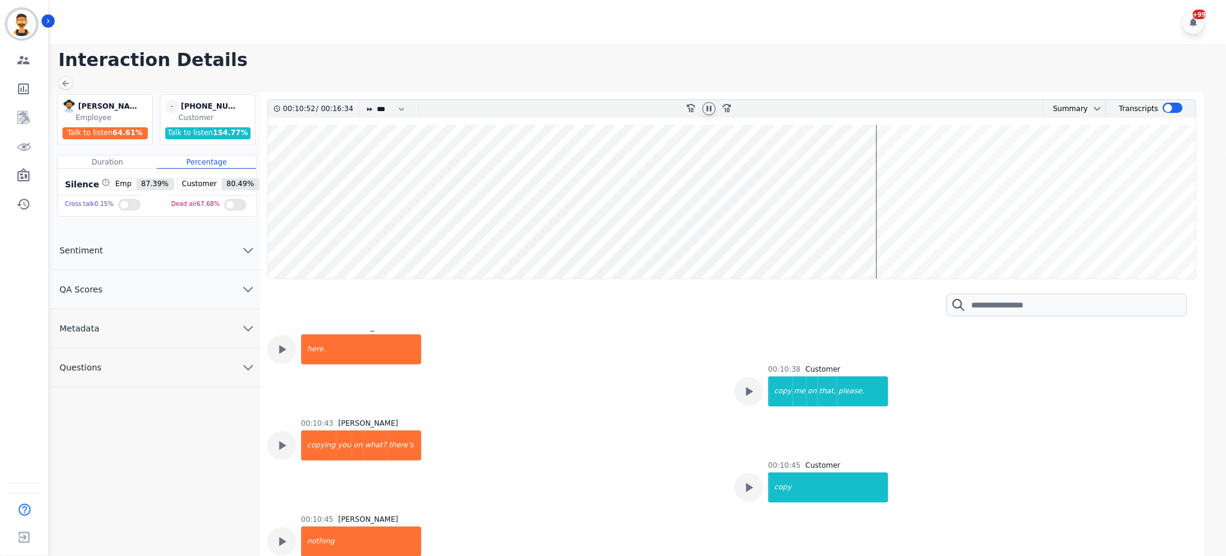
click at [709, 105] on icon at bounding box center [709, 109] width 10 height 10
click at [706, 105] on icon at bounding box center [709, 109] width 10 height 10
click at [706, 104] on icon at bounding box center [709, 109] width 10 height 10
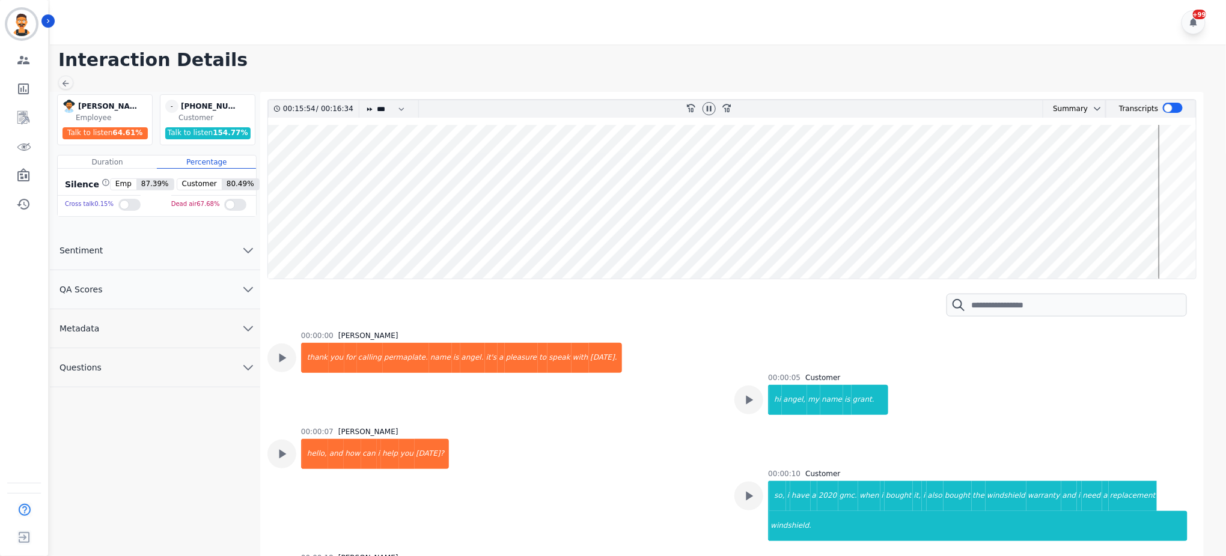
scroll to position [9868, 0]
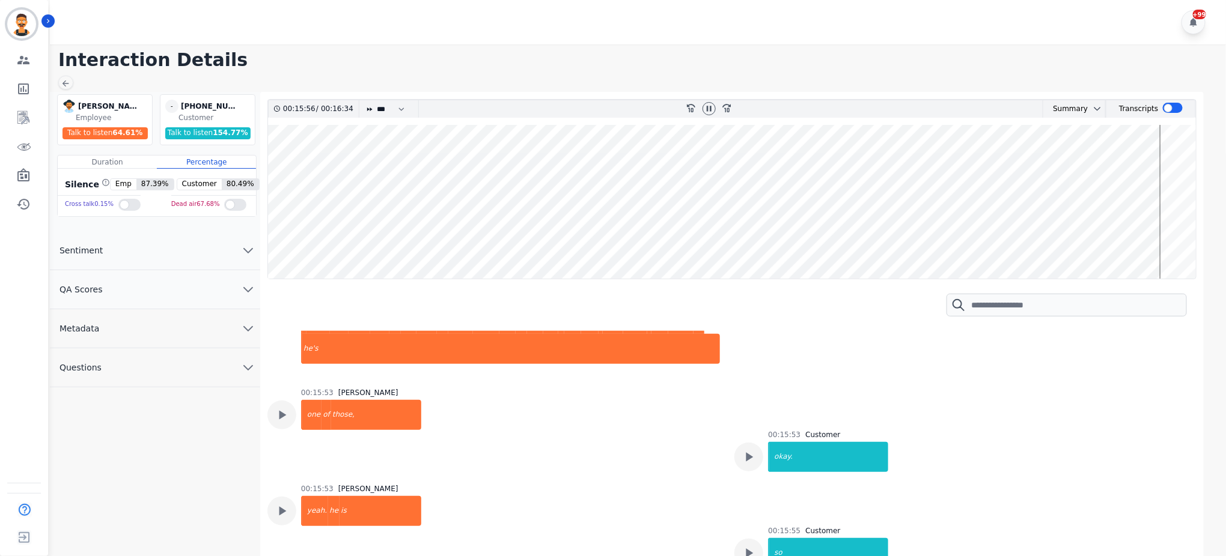
click at [1165, 232] on wave at bounding box center [732, 202] width 928 height 154
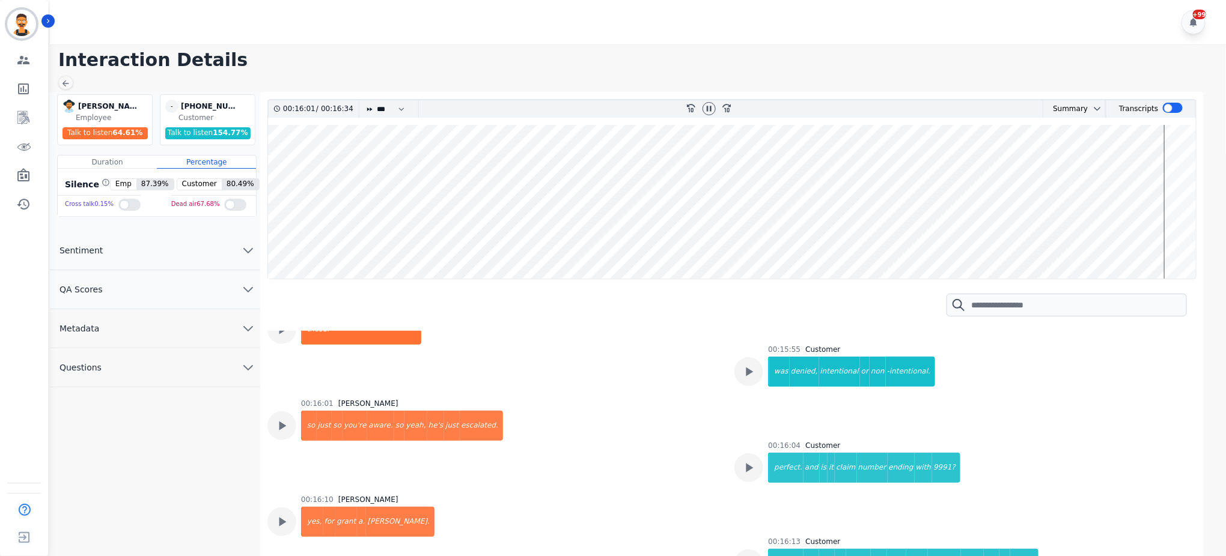
scroll to position [10405, 0]
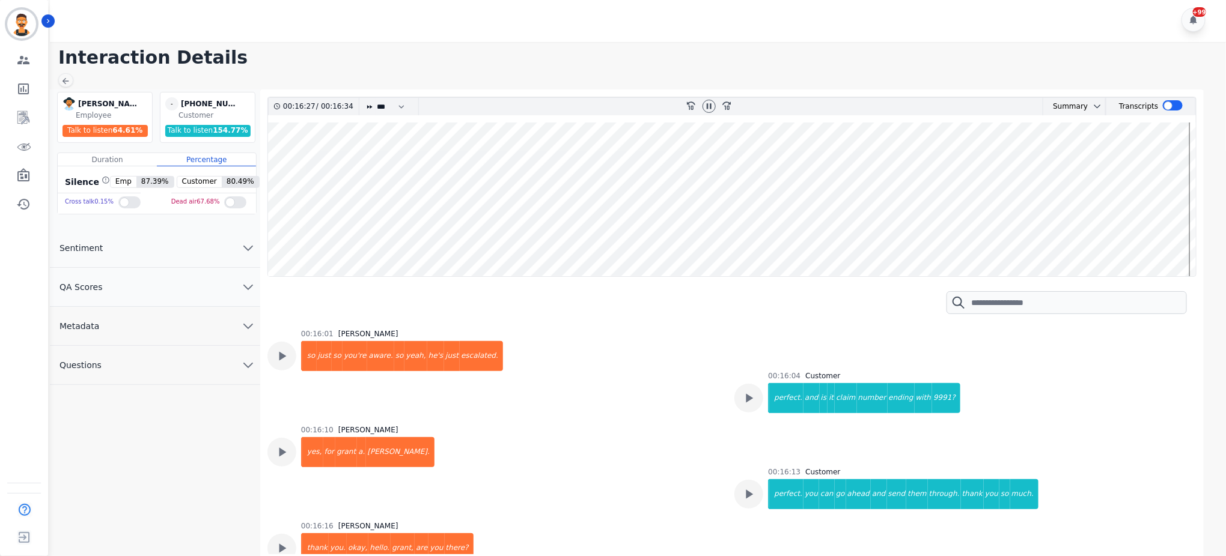
scroll to position [8, 0]
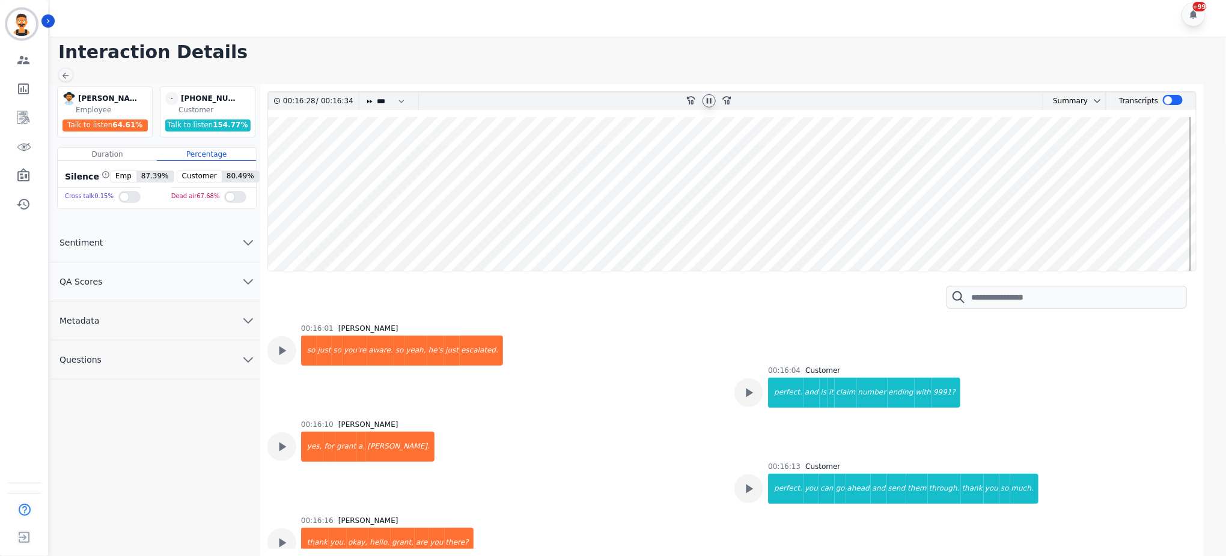
click at [709, 100] on icon at bounding box center [709, 101] width 10 height 10
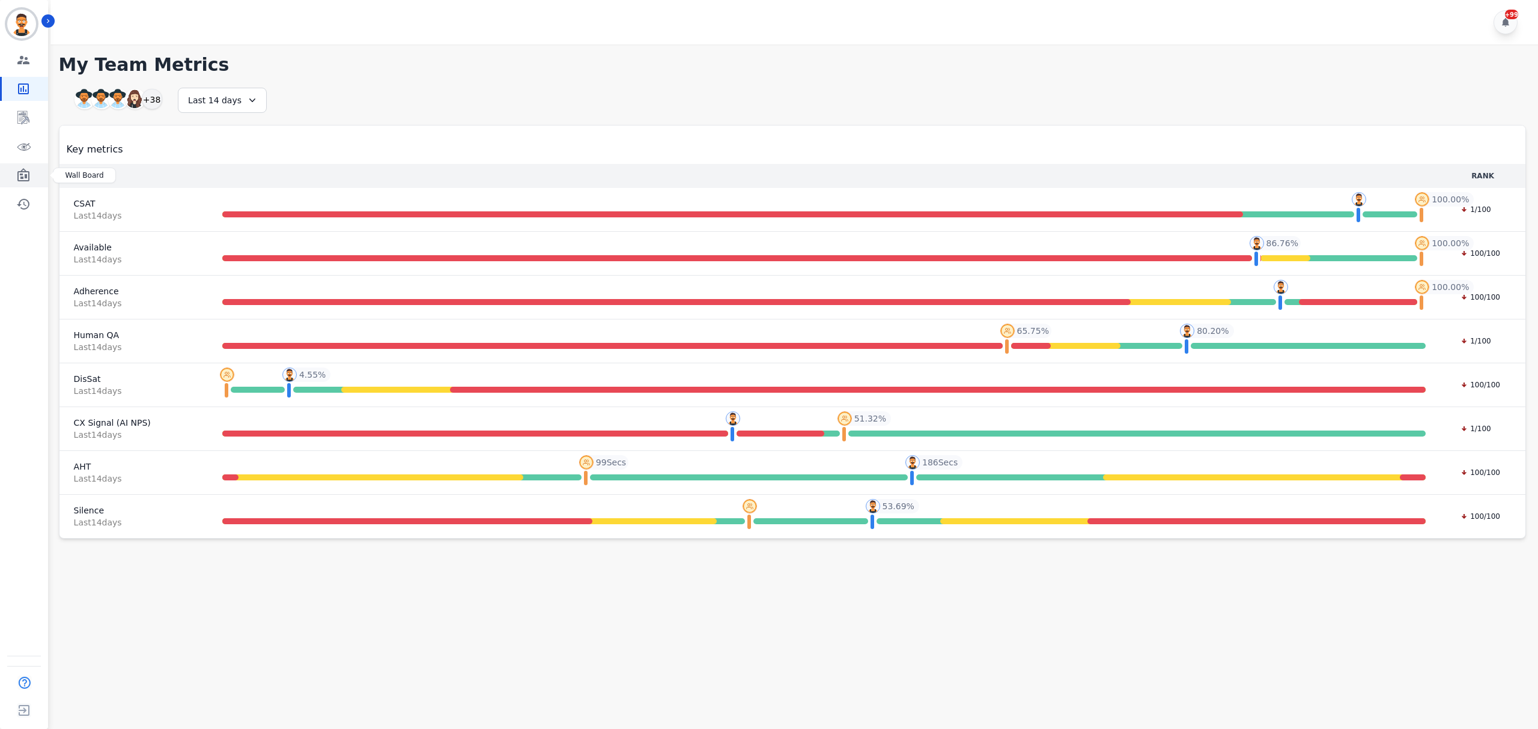
click at [13, 164] on link "Sidebar" at bounding box center [25, 175] width 46 height 24
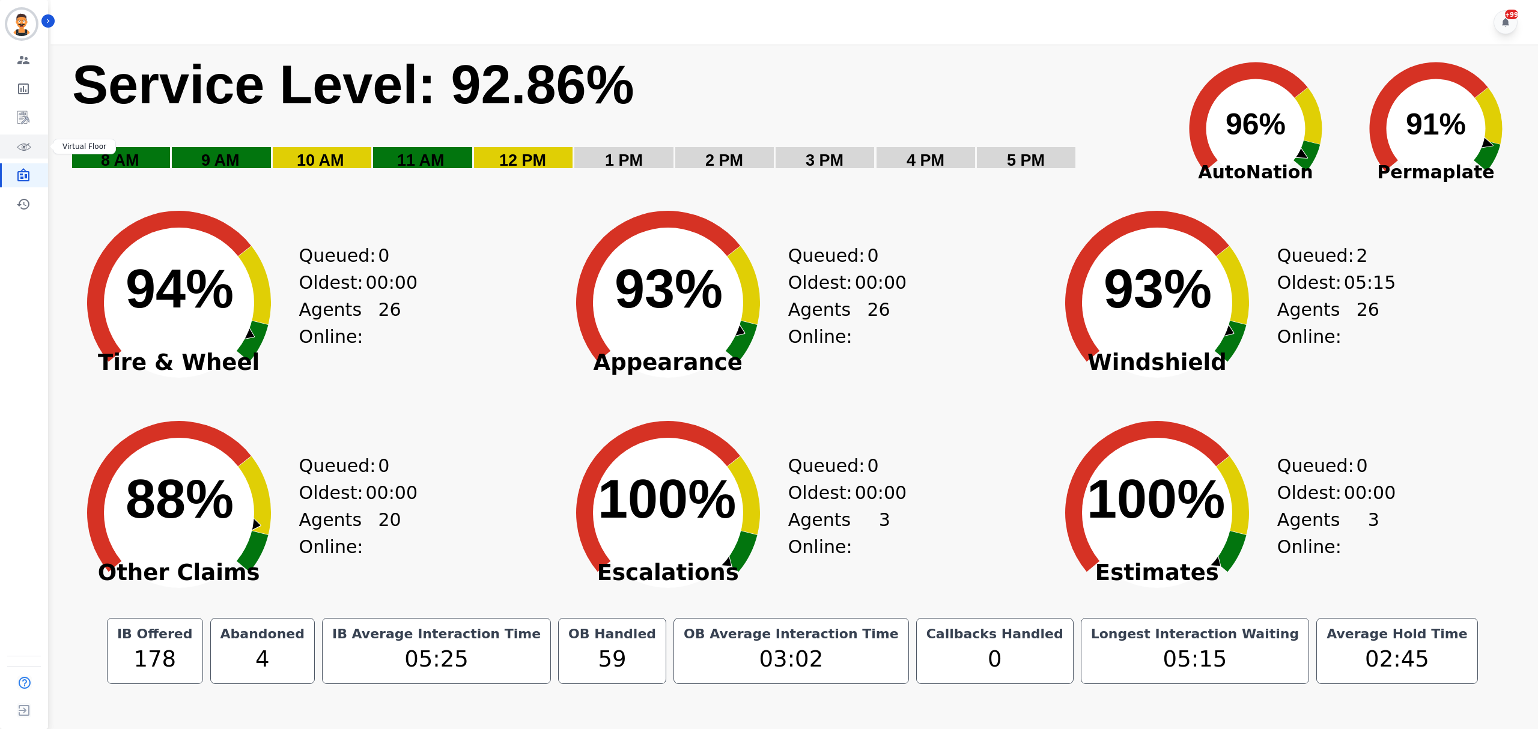
click at [23, 150] on icon "Sidebar" at bounding box center [23, 146] width 14 height 14
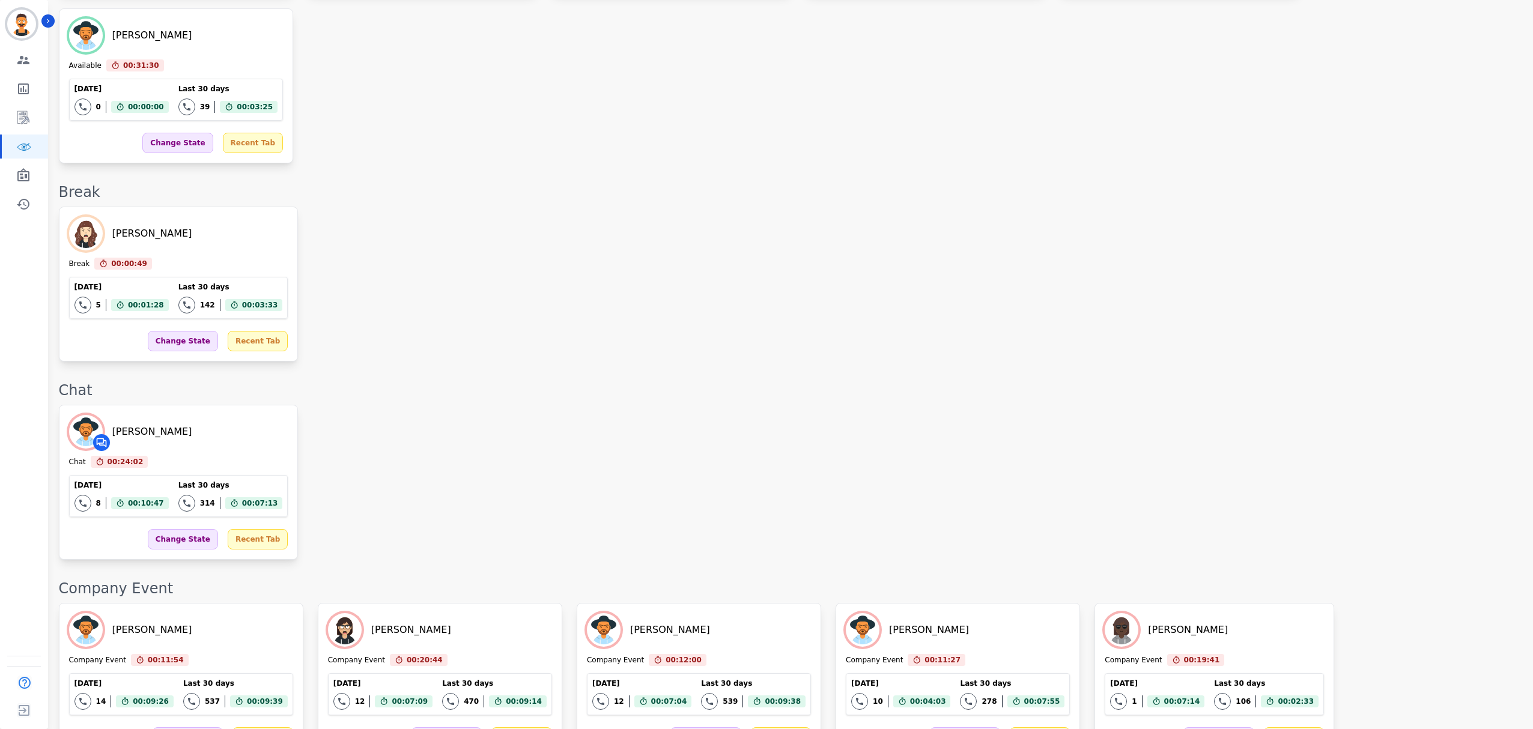
scroll to position [1199, 0]
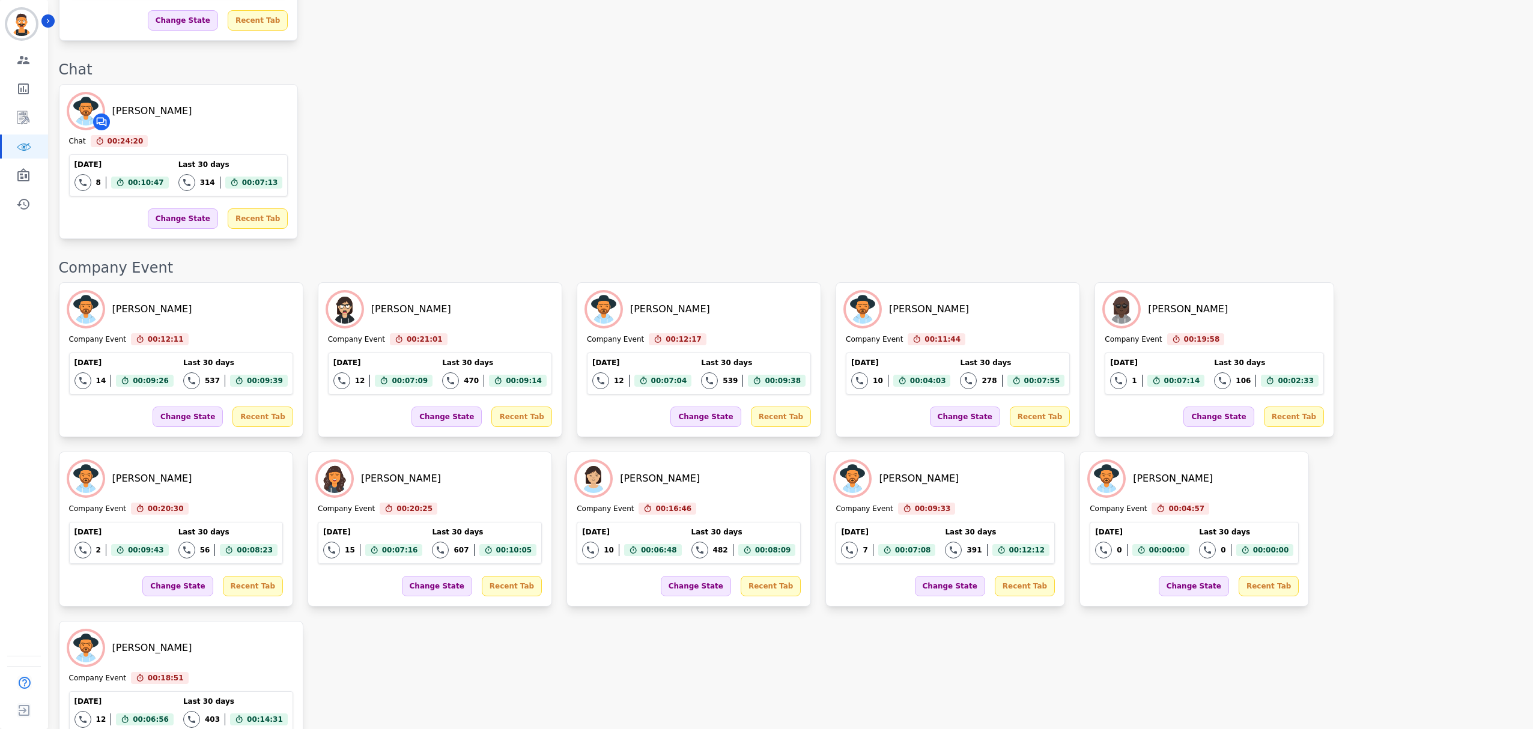
click at [1116, 467] on div "On Call [PERSON_NAME] On Call 00:12:31 Current State: On Call [DATE] 15 Total i…" at bounding box center [790, 222] width 1462 height 2635
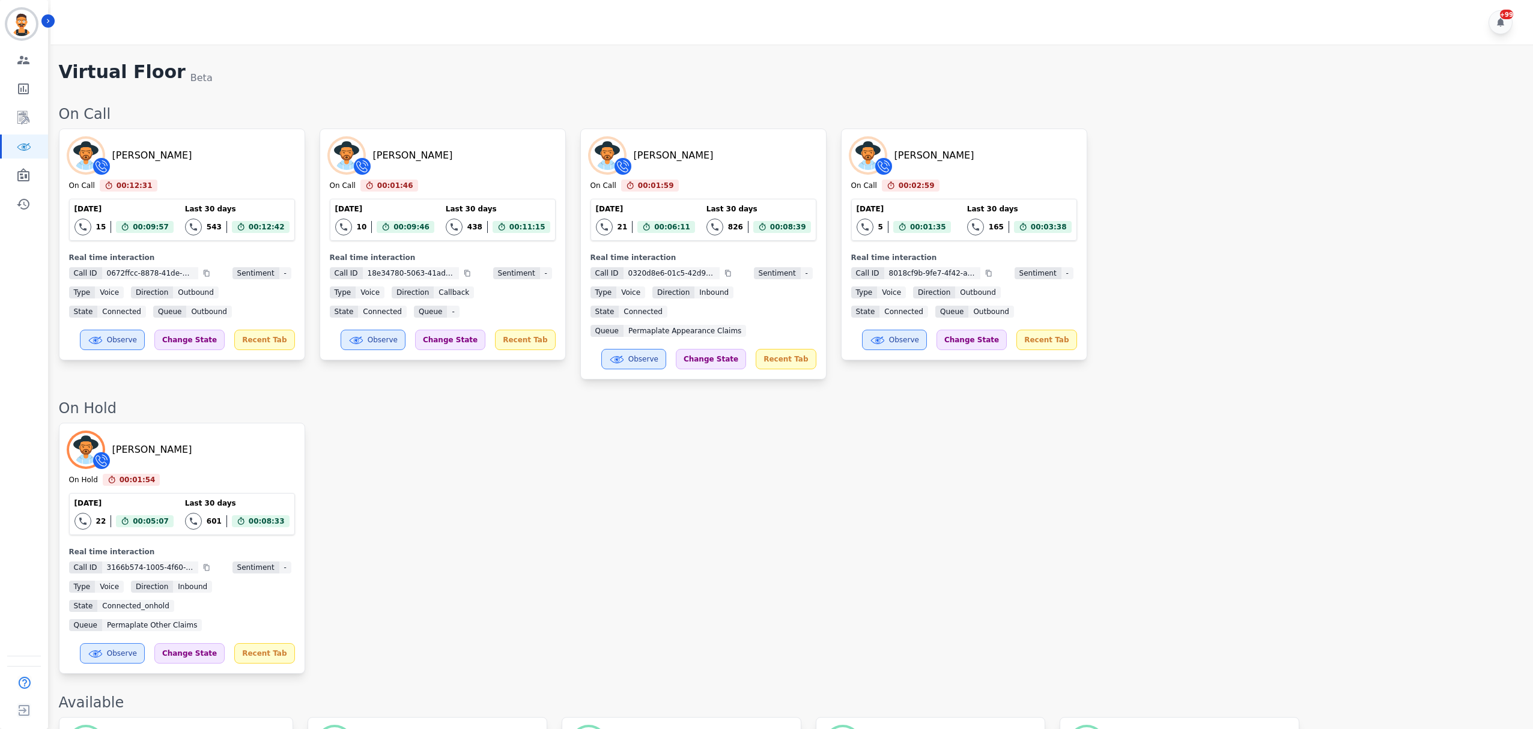
click at [1106, 517] on div "[PERSON_NAME] On Hold 00:01:54 Current State: On Hold [DATE] 22 Total interacti…" at bounding box center [790, 548] width 1462 height 251
